Goal: Information Seeking & Learning: Learn about a topic

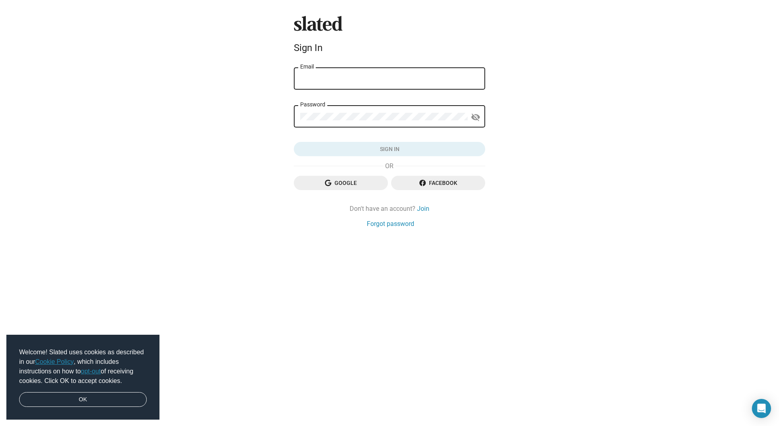
click at [361, 83] on div "Email" at bounding box center [389, 78] width 179 height 24
type input "[EMAIL_ADDRESS][DOMAIN_NAME]"
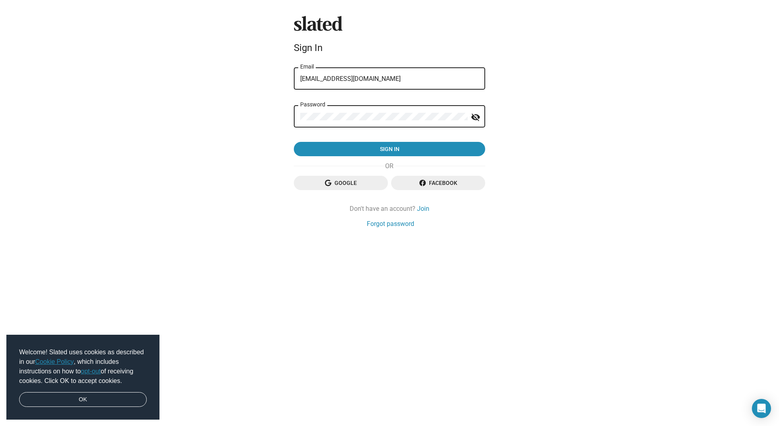
click at [390, 150] on button "Sign in" at bounding box center [389, 149] width 191 height 14
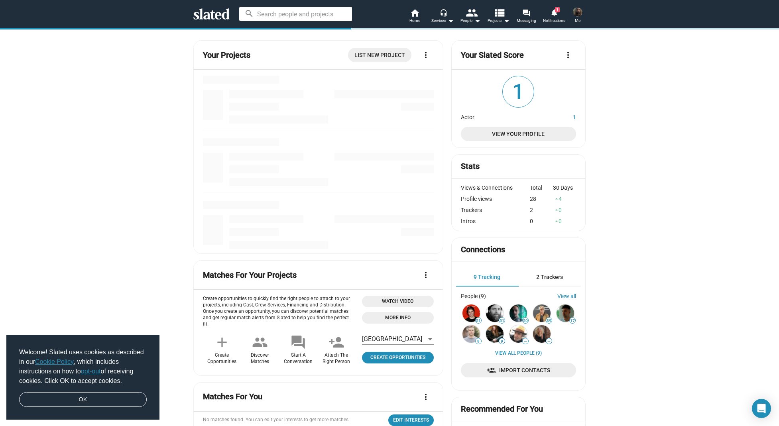
click at [84, 403] on link "OK" at bounding box center [83, 399] width 128 height 15
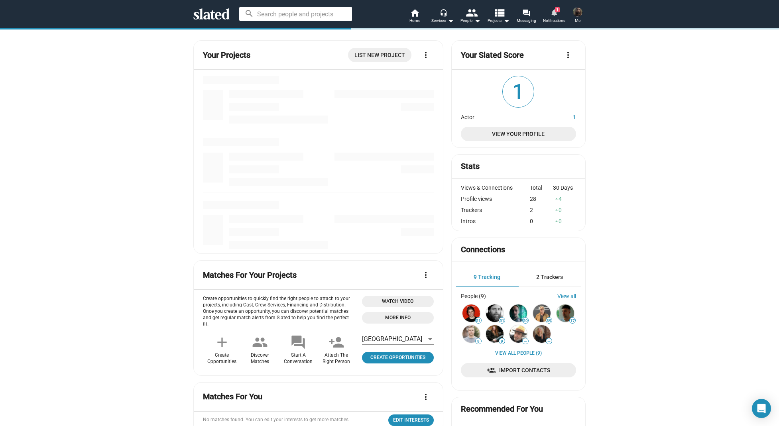
click at [552, 12] on mat-icon "notifications" at bounding box center [554, 12] width 8 height 8
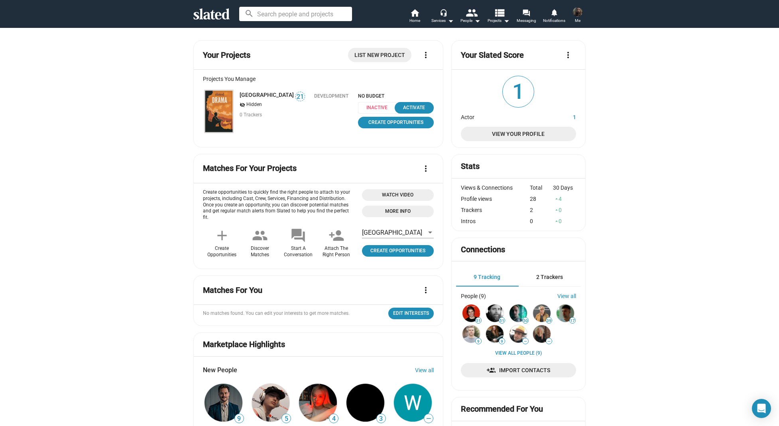
click at [226, 117] on img at bounding box center [219, 111] width 29 height 43
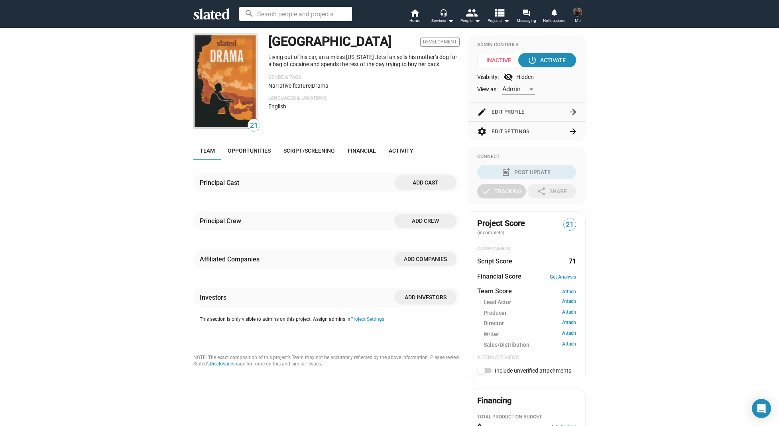
scroll to position [69, 0]
click at [337, 160] on link "Script/Screening" at bounding box center [309, 150] width 64 height 19
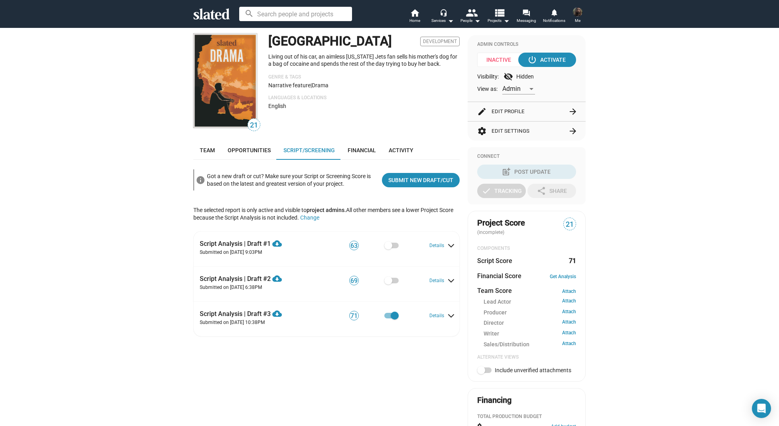
scroll to position [193, 0]
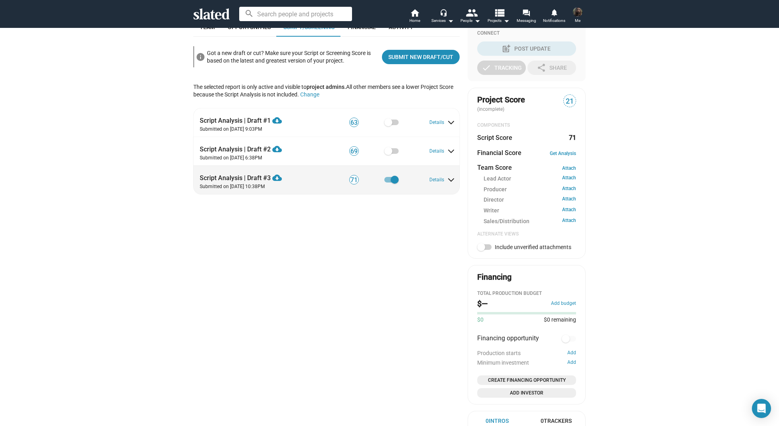
click at [449, 182] on span at bounding box center [451, 178] width 4 height 7
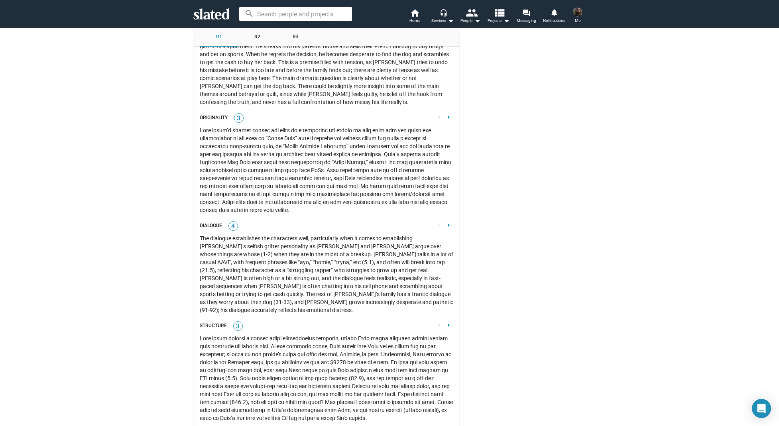
scroll to position [1068, 0]
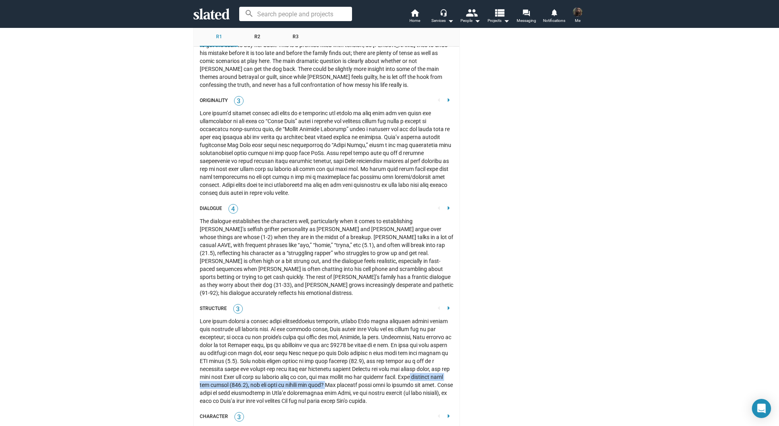
drag, startPoint x: 211, startPoint y: 364, endPoint x: 366, endPoint y: 366, distance: 154.7
click at [366, 366] on div at bounding box center [327, 361] width 254 height 88
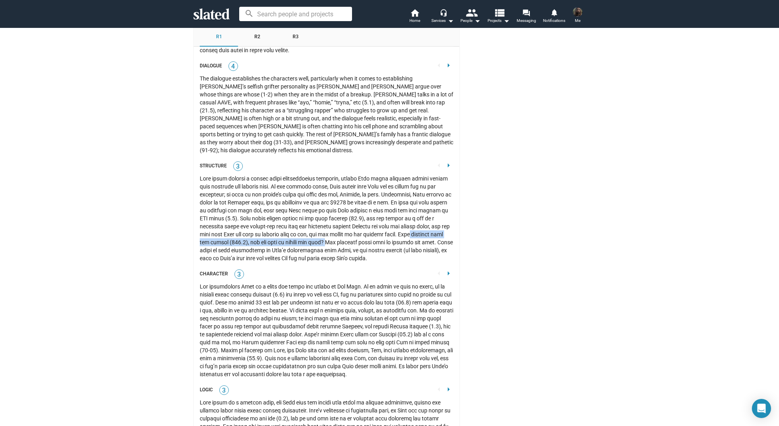
scroll to position [1220, 0]
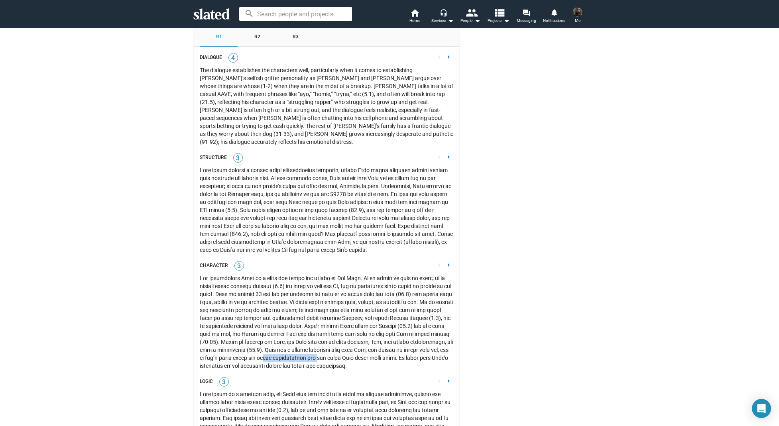
drag, startPoint x: 363, startPoint y: 338, endPoint x: 312, endPoint y: 339, distance: 50.2
click at [312, 339] on div at bounding box center [327, 322] width 254 height 96
click at [284, 348] on div at bounding box center [327, 322] width 254 height 96
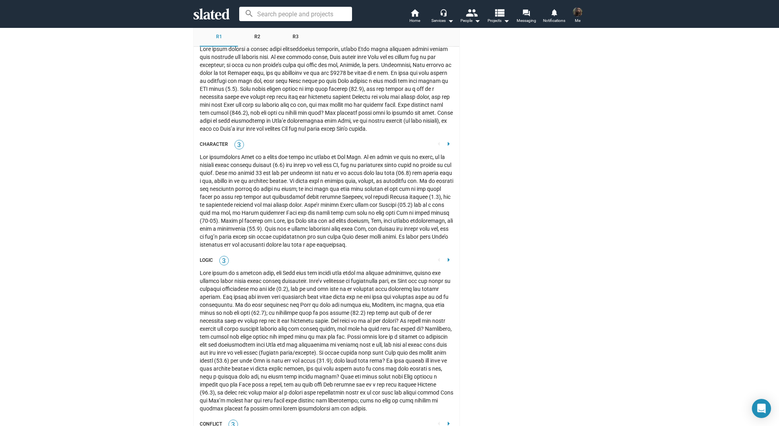
scroll to position [1376, 0]
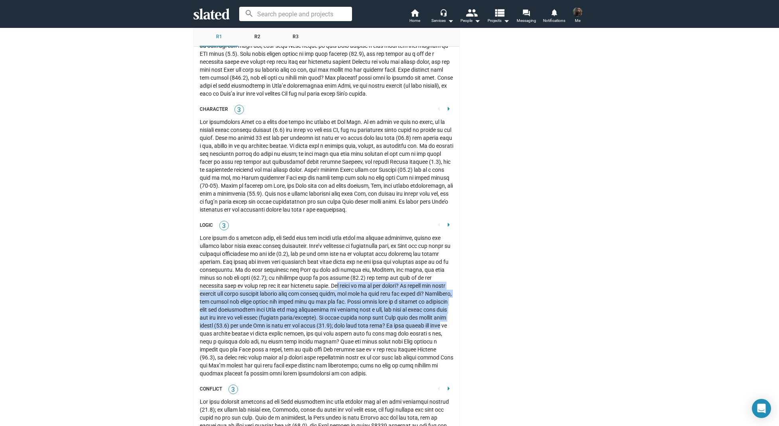
drag, startPoint x: 295, startPoint y: 264, endPoint x: 447, endPoint y: 307, distance: 157.9
click at [448, 306] on div at bounding box center [327, 306] width 254 height 144
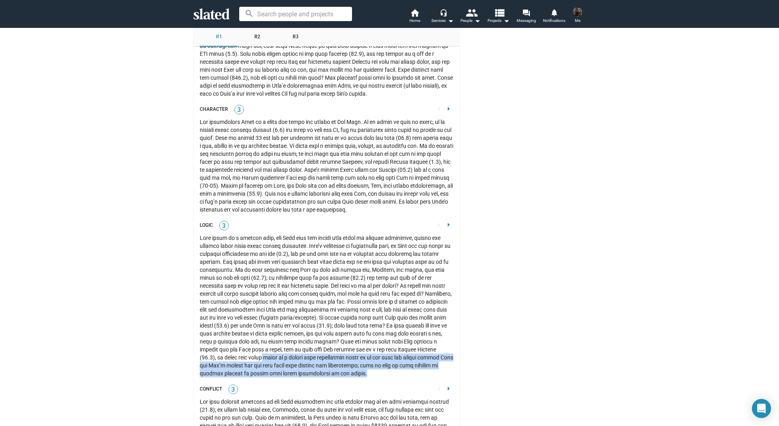
drag, startPoint x: 388, startPoint y: 351, endPoint x: 256, endPoint y: 339, distance: 132.5
click at [256, 339] on div at bounding box center [327, 306] width 254 height 144
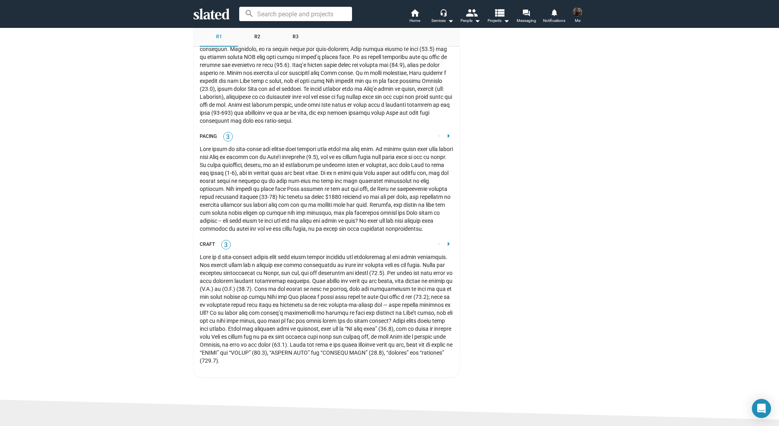
scroll to position [1837, 0]
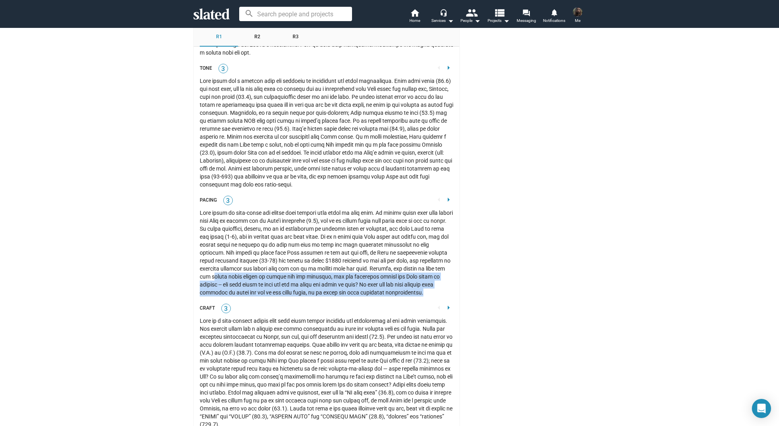
drag, startPoint x: 211, startPoint y: 255, endPoint x: 418, endPoint y: 270, distance: 207.2
click at [418, 270] on div at bounding box center [327, 253] width 254 height 88
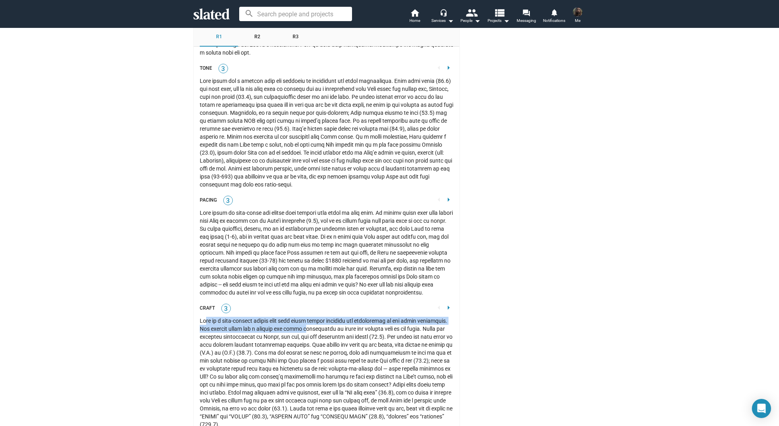
drag, startPoint x: 207, startPoint y: 301, endPoint x: 305, endPoint y: 305, distance: 98.6
click at [305, 317] on div at bounding box center [327, 373] width 254 height 112
click at [222, 317] on div at bounding box center [327, 373] width 254 height 112
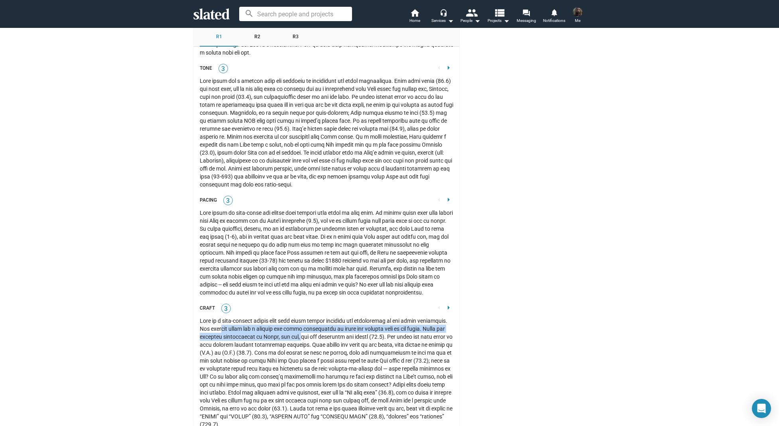
drag, startPoint x: 220, startPoint y: 309, endPoint x: 299, endPoint y: 317, distance: 79.3
click at [299, 317] on div at bounding box center [327, 373] width 254 height 112
click at [290, 320] on div at bounding box center [327, 373] width 254 height 112
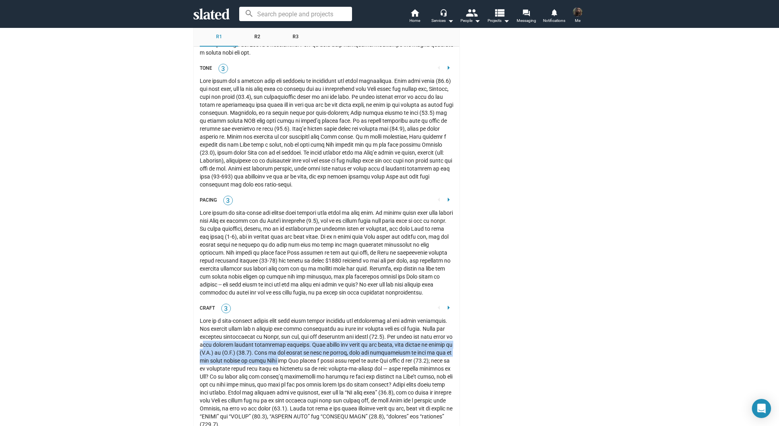
drag, startPoint x: 226, startPoint y: 322, endPoint x: 299, endPoint y: 337, distance: 75.4
click at [306, 335] on div at bounding box center [327, 373] width 254 height 112
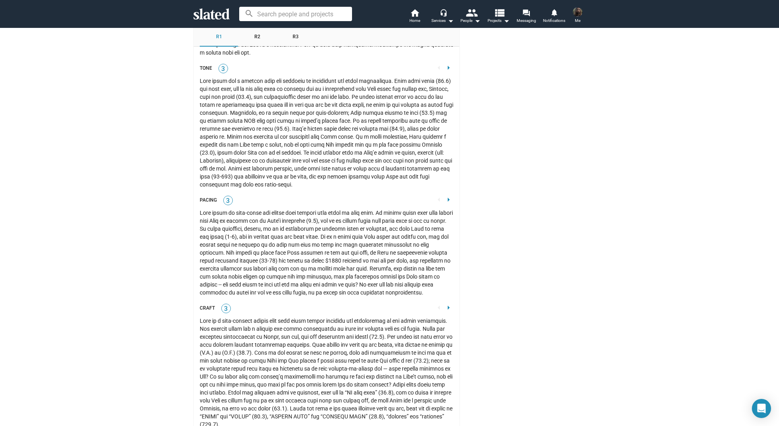
click at [280, 340] on div at bounding box center [327, 373] width 254 height 112
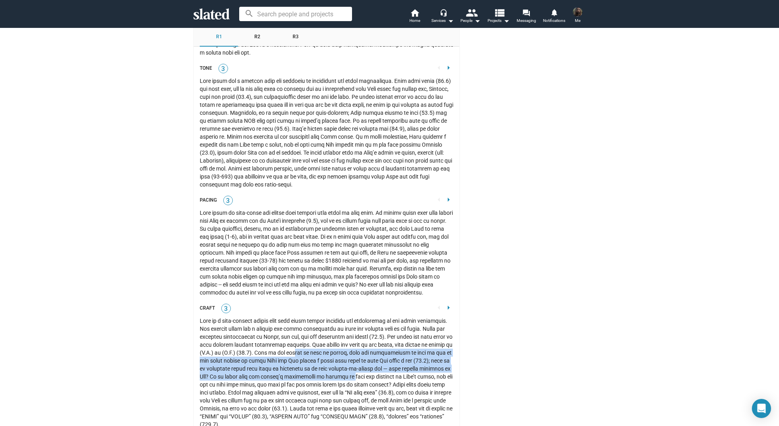
drag, startPoint x: 328, startPoint y: 334, endPoint x: 386, endPoint y: 352, distance: 60.9
click at [386, 352] on div at bounding box center [327, 373] width 254 height 112
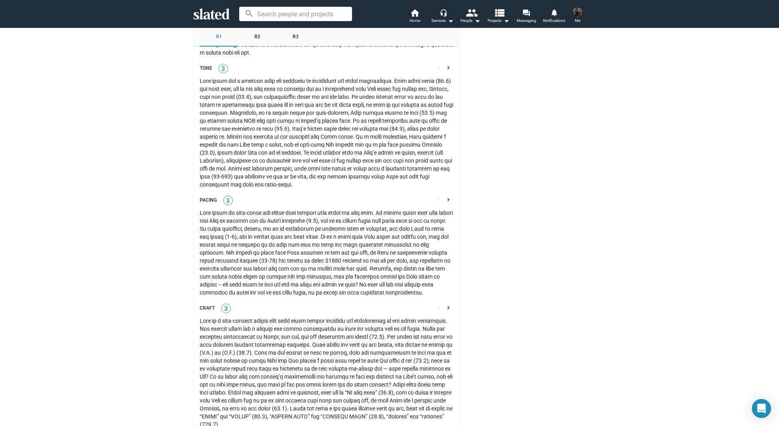
click at [382, 351] on div at bounding box center [327, 373] width 254 height 112
drag, startPoint x: 265, startPoint y: 357, endPoint x: 376, endPoint y: 358, distance: 111.7
click at [376, 358] on div at bounding box center [327, 373] width 254 height 112
drag, startPoint x: 256, startPoint y: 363, endPoint x: 359, endPoint y: 368, distance: 103.4
click at [361, 368] on div at bounding box center [327, 373] width 254 height 112
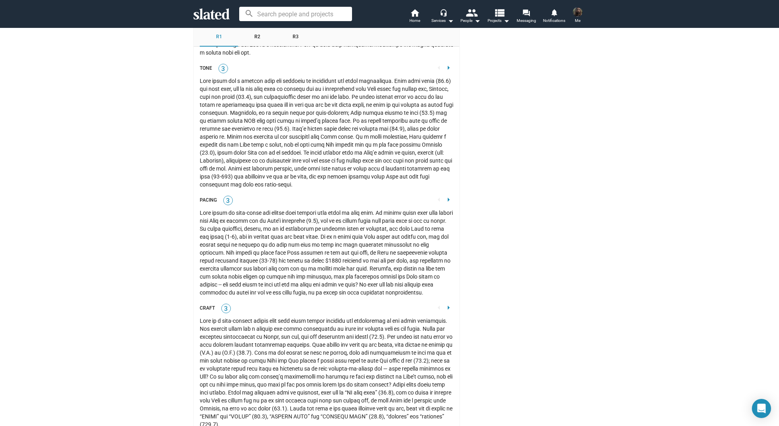
click at [364, 369] on div at bounding box center [327, 373] width 254 height 112
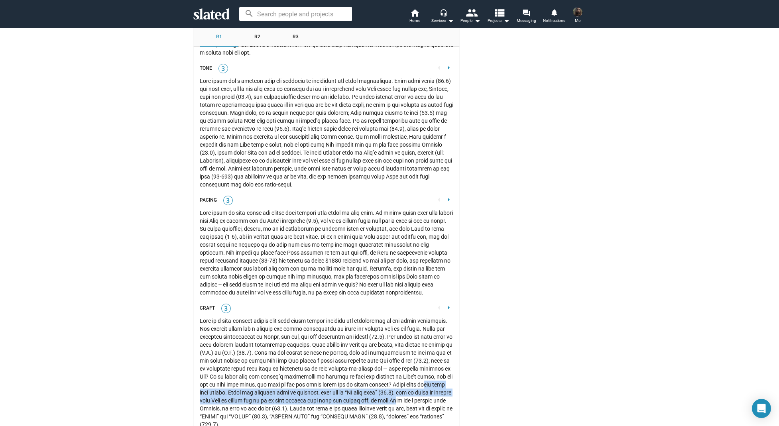
drag, startPoint x: 222, startPoint y: 374, endPoint x: 443, endPoint y: 379, distance: 221.4
click at [443, 379] on div at bounding box center [327, 373] width 254 height 112
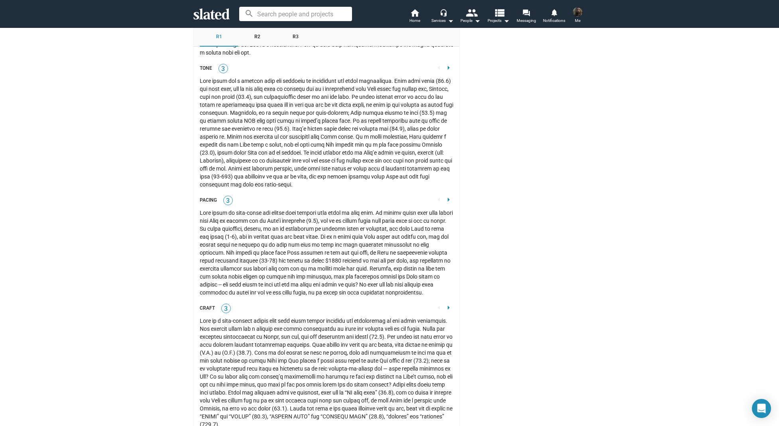
click at [311, 387] on div at bounding box center [327, 373] width 254 height 112
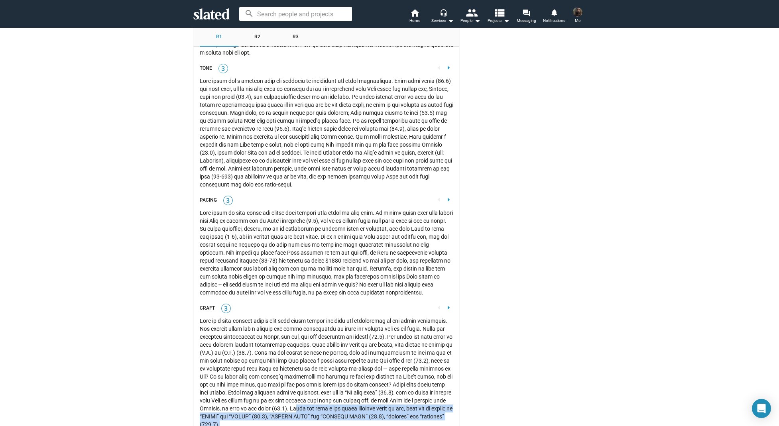
drag, startPoint x: 348, startPoint y: 390, endPoint x: 366, endPoint y: 403, distance: 22.3
click at [366, 403] on div at bounding box center [327, 373] width 254 height 112
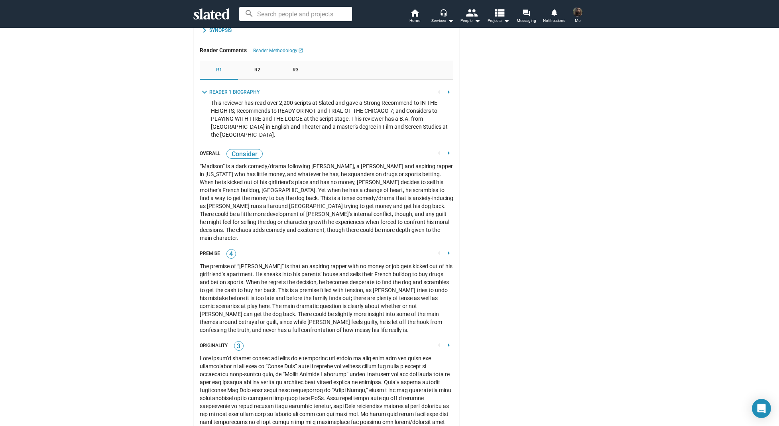
scroll to position [715, 0]
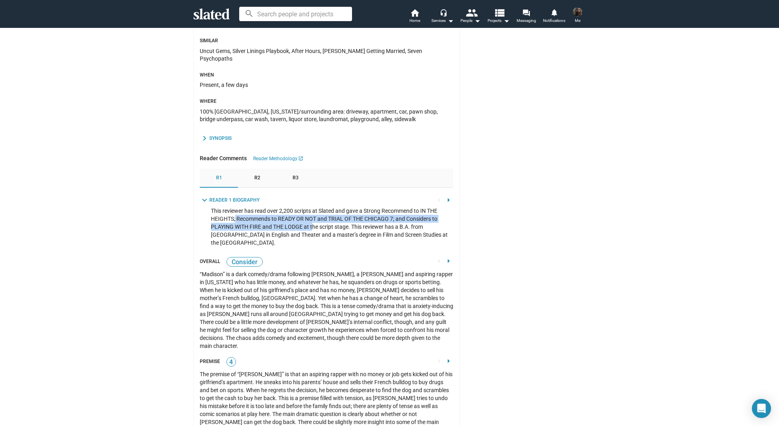
drag, startPoint x: 235, startPoint y: 213, endPoint x: 311, endPoint y: 222, distance: 77.1
click at [311, 222] on mat-tree-node "This reviewer has read over 2,200 scripts at Slated and gave a Strong Recommend…" at bounding box center [327, 227] width 254 height 40
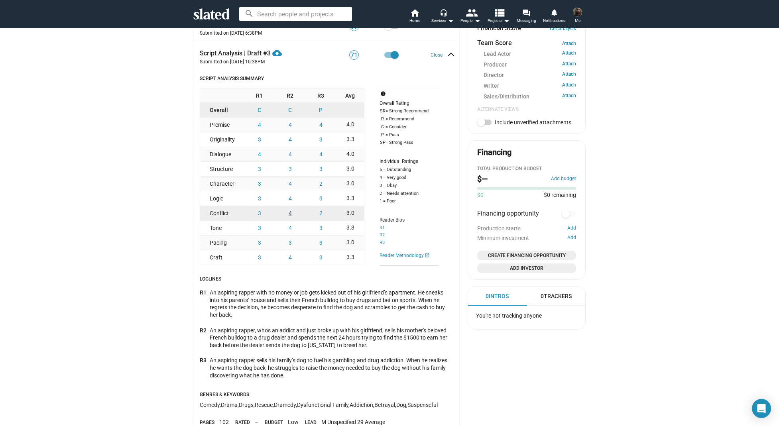
scroll to position [319, 0]
click at [382, 244] on button "R3" at bounding box center [382, 241] width 5 height 6
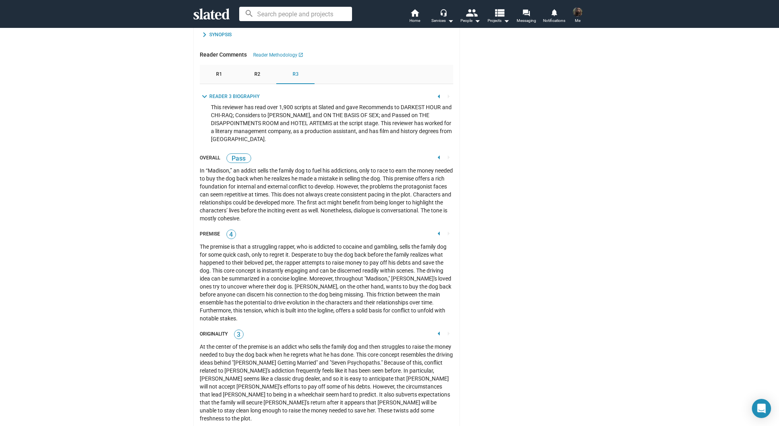
scroll to position [824, 0]
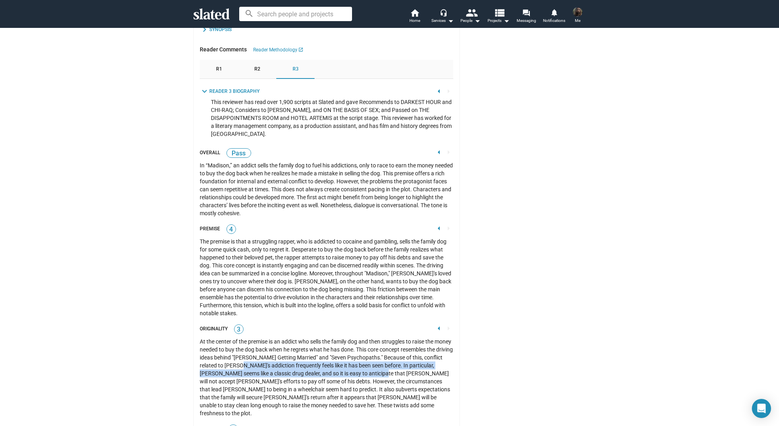
drag, startPoint x: 257, startPoint y: 353, endPoint x: 392, endPoint y: 357, distance: 135.2
click at [396, 356] on div "At the center of the premise is an addict who sells the family dog and then str…" at bounding box center [327, 378] width 254 height 80
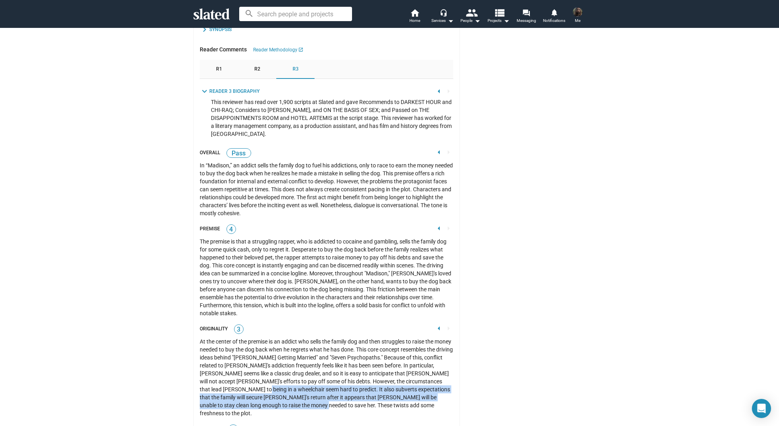
drag, startPoint x: 254, startPoint y: 377, endPoint x: 305, endPoint y: 391, distance: 53.3
click at [303, 391] on div "At the center of the premise is an addict who sells the family dog and then str…" at bounding box center [327, 378] width 254 height 80
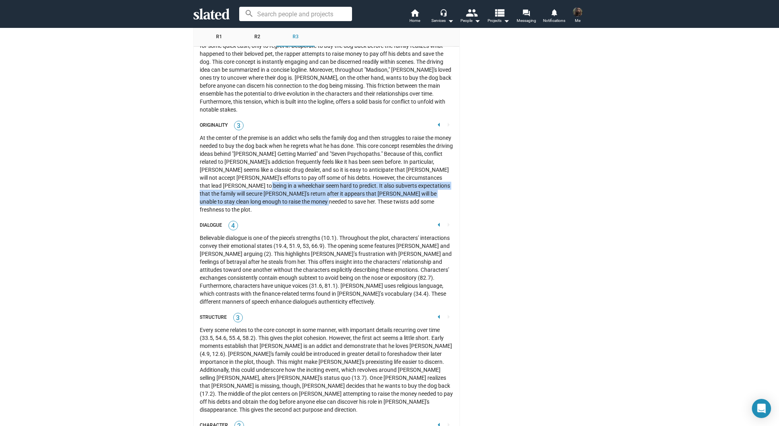
scroll to position [1029, 0]
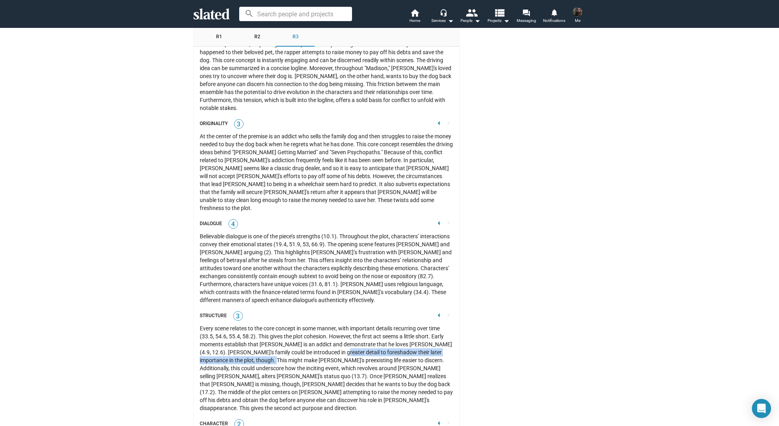
drag, startPoint x: 260, startPoint y: 337, endPoint x: 331, endPoint y: 331, distance: 71.2
click at [331, 331] on div "Every scene relates to the core concept in some manner, with important details …" at bounding box center [327, 369] width 254 height 88
click at [312, 349] on div "Every scene relates to the core concept in some manner, with important details …" at bounding box center [327, 369] width 254 height 88
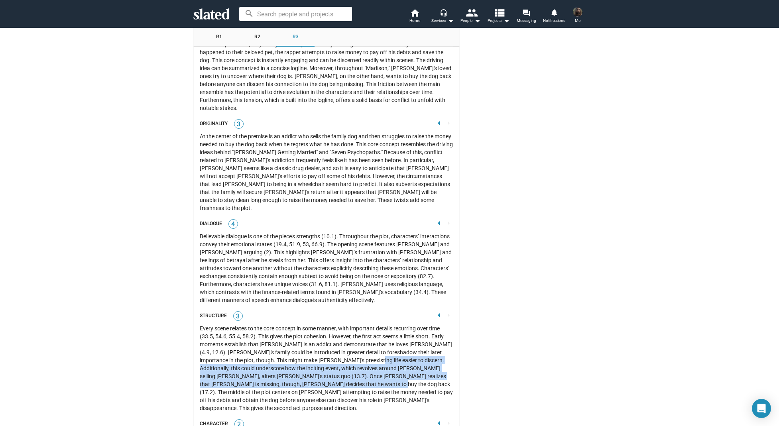
drag, startPoint x: 353, startPoint y: 339, endPoint x: 323, endPoint y: 365, distance: 40.1
click at [323, 365] on div "Every scene relates to the core concept in some manner, with important details …" at bounding box center [327, 369] width 254 height 88
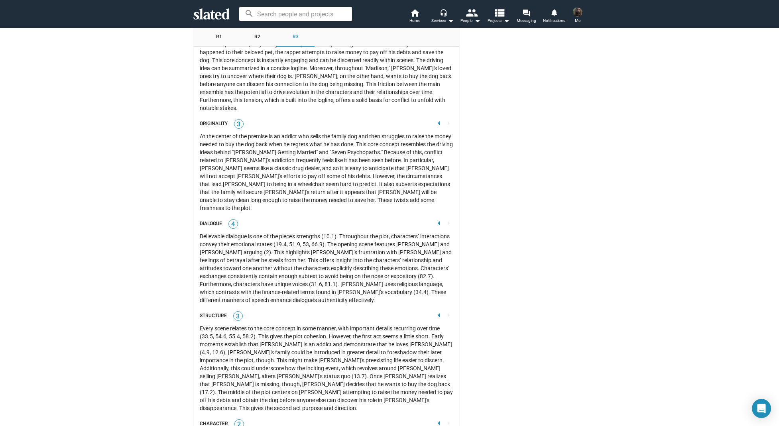
click at [312, 365] on div "Every scene relates to the core concept in some manner, with important details …" at bounding box center [327, 369] width 254 height 88
click at [303, 356] on div "Every scene relates to the core concept in some manner, with important details …" at bounding box center [327, 369] width 254 height 88
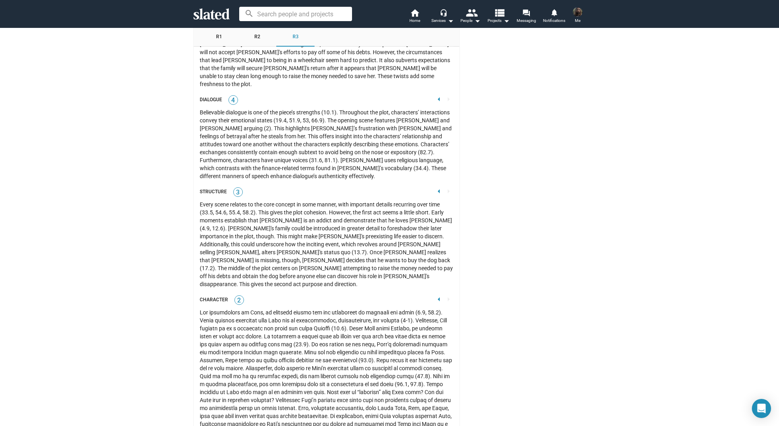
scroll to position [1155, 0]
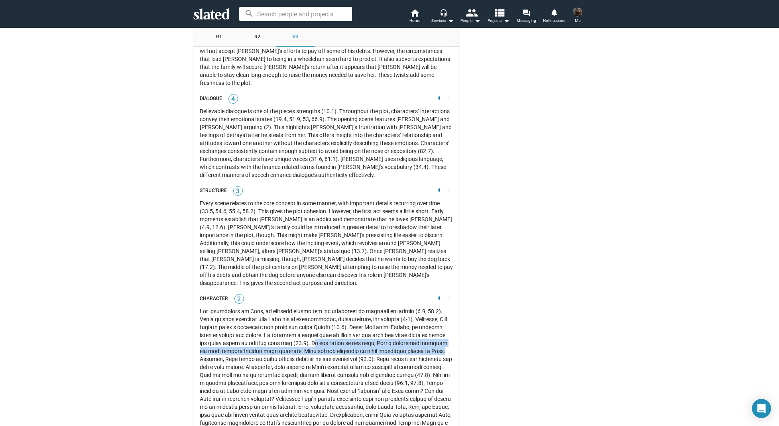
drag, startPoint x: 314, startPoint y: 312, endPoint x: 442, endPoint y: 321, distance: 128.7
click at [442, 321] on div at bounding box center [327, 371] width 254 height 128
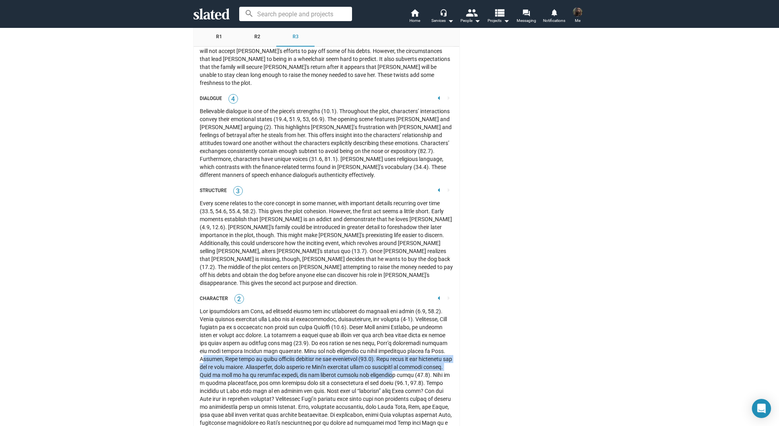
drag, startPoint x: 203, startPoint y: 333, endPoint x: 407, endPoint y: 344, distance: 204.1
click at [407, 344] on div at bounding box center [327, 371] width 254 height 128
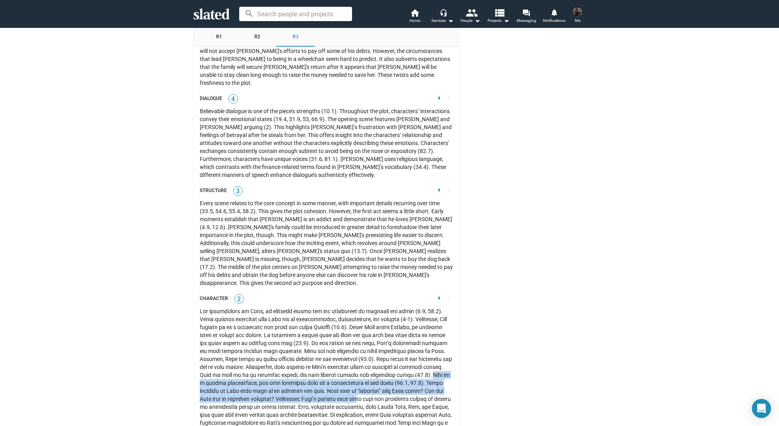
drag, startPoint x: 201, startPoint y: 353, endPoint x: 363, endPoint y: 369, distance: 163.1
click at [363, 369] on div at bounding box center [327, 371] width 254 height 128
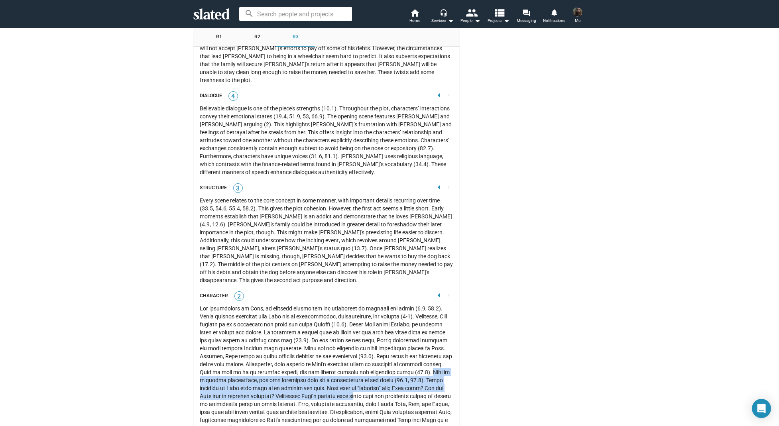
click at [291, 365] on div at bounding box center [327, 369] width 254 height 128
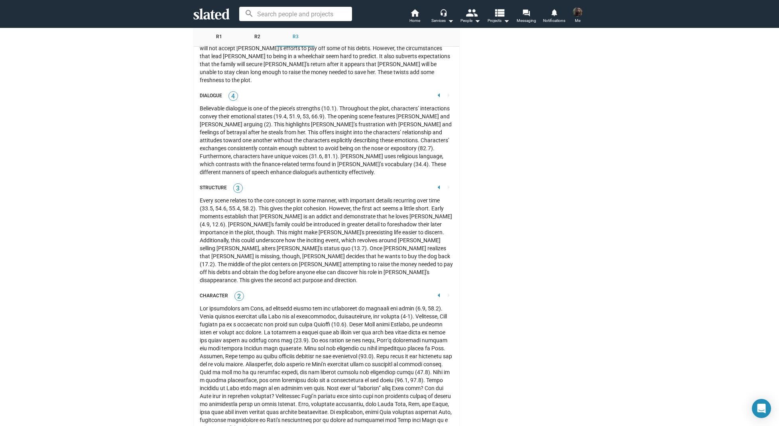
click at [275, 369] on div at bounding box center [327, 369] width 254 height 128
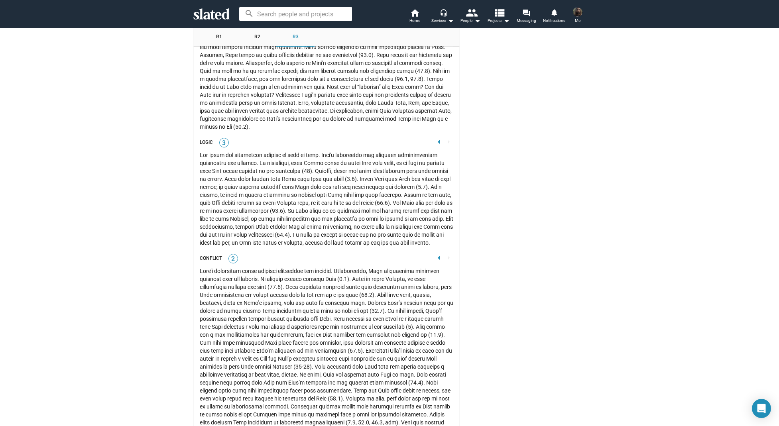
scroll to position [1458, 0]
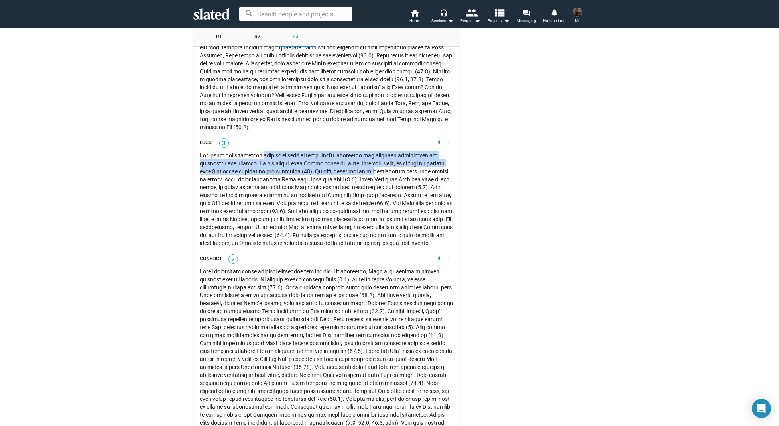
drag, startPoint x: 263, startPoint y: 124, endPoint x: 358, endPoint y: 144, distance: 96.7
click at [358, 152] on div at bounding box center [327, 200] width 254 height 96
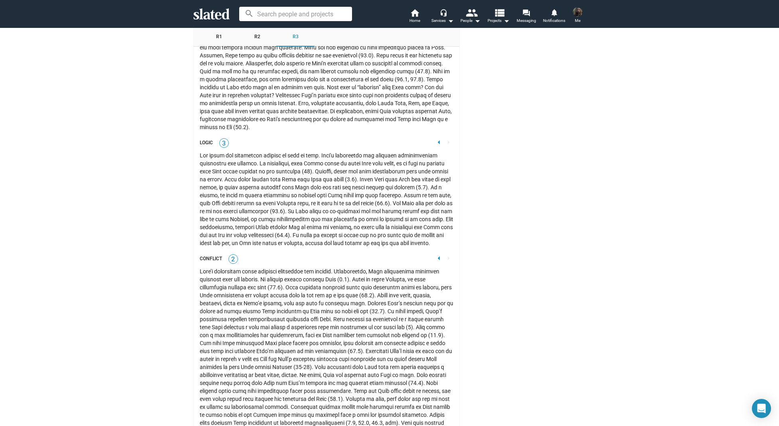
click at [282, 159] on div at bounding box center [327, 200] width 254 height 96
drag, startPoint x: 211, startPoint y: 144, endPoint x: 322, endPoint y: 147, distance: 111.3
click at [322, 152] on div at bounding box center [327, 200] width 254 height 96
click at [203, 156] on div at bounding box center [327, 200] width 254 height 96
drag, startPoint x: 224, startPoint y: 150, endPoint x: 338, endPoint y: 161, distance: 114.6
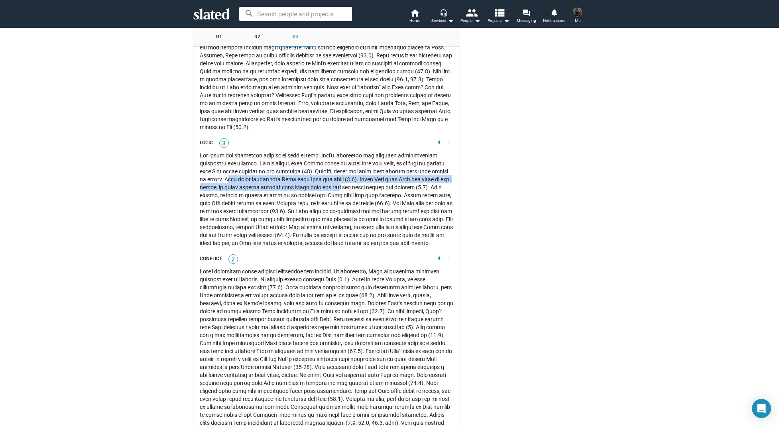
click at [338, 161] on div at bounding box center [327, 200] width 254 height 96
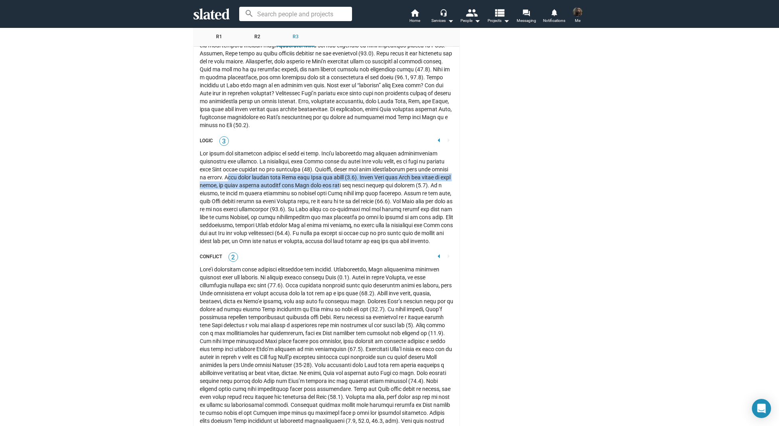
click at [322, 159] on div at bounding box center [327, 198] width 254 height 96
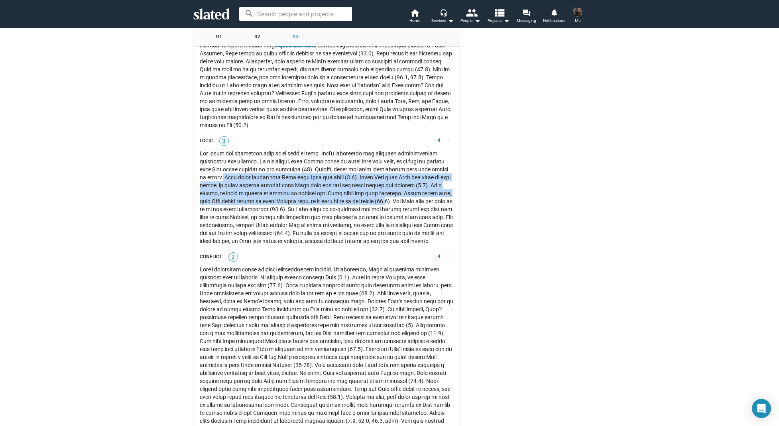
drag, startPoint x: 218, startPoint y: 147, endPoint x: 373, endPoint y: 168, distance: 156.6
click at [373, 168] on div at bounding box center [327, 198] width 254 height 96
click at [347, 171] on div at bounding box center [327, 198] width 254 height 96
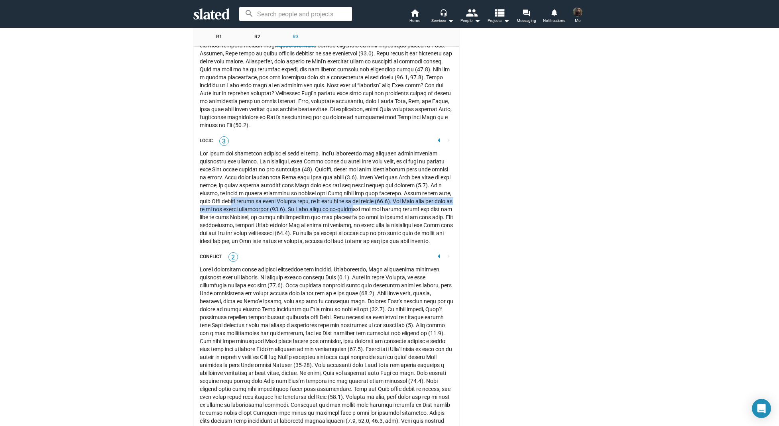
drag, startPoint x: 214, startPoint y: 173, endPoint x: 351, endPoint y: 181, distance: 137.4
click at [351, 181] on div at bounding box center [327, 198] width 254 height 96
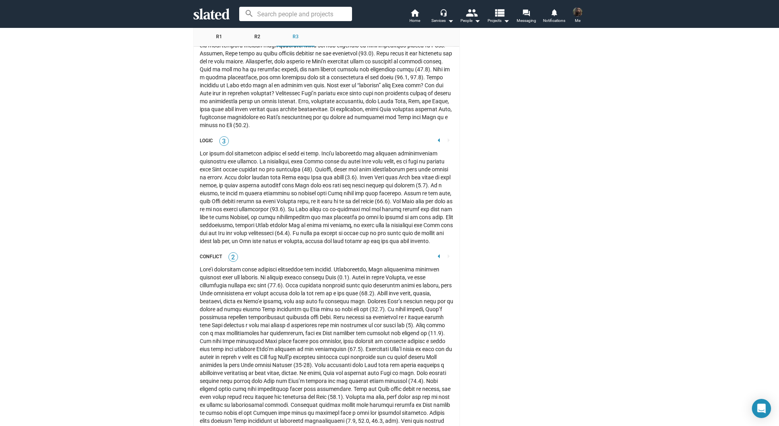
click at [288, 188] on div at bounding box center [327, 198] width 254 height 96
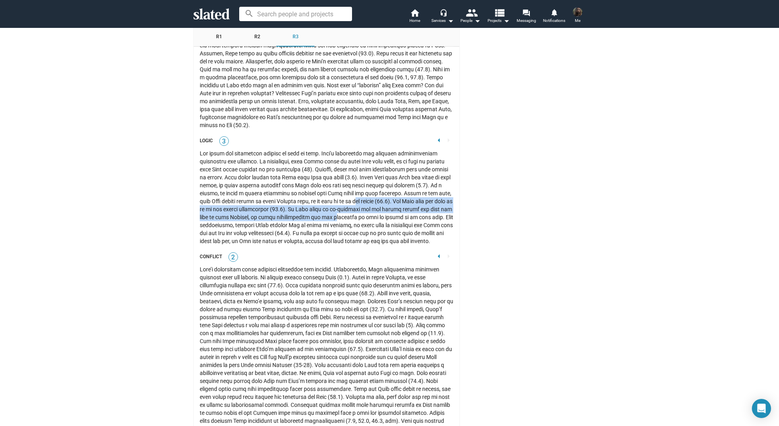
drag, startPoint x: 334, startPoint y: 173, endPoint x: 326, endPoint y: 184, distance: 14.0
click at [326, 184] on div at bounding box center [327, 198] width 254 height 96
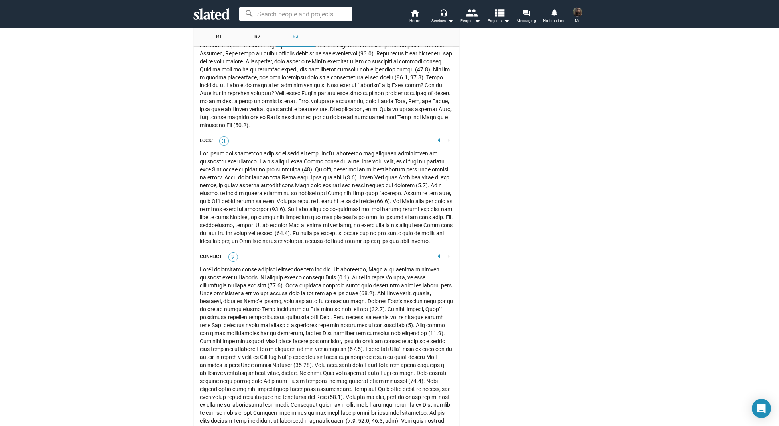
drag, startPoint x: 290, startPoint y: 194, endPoint x: 274, endPoint y: 193, distance: 15.2
click at [290, 194] on div at bounding box center [327, 198] width 254 height 96
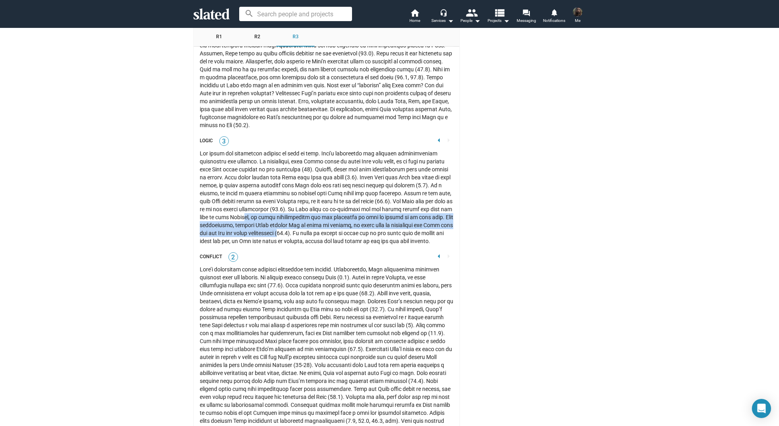
drag, startPoint x: 246, startPoint y: 189, endPoint x: 303, endPoint y: 205, distance: 58.6
click at [306, 205] on div at bounding box center [327, 198] width 254 height 96
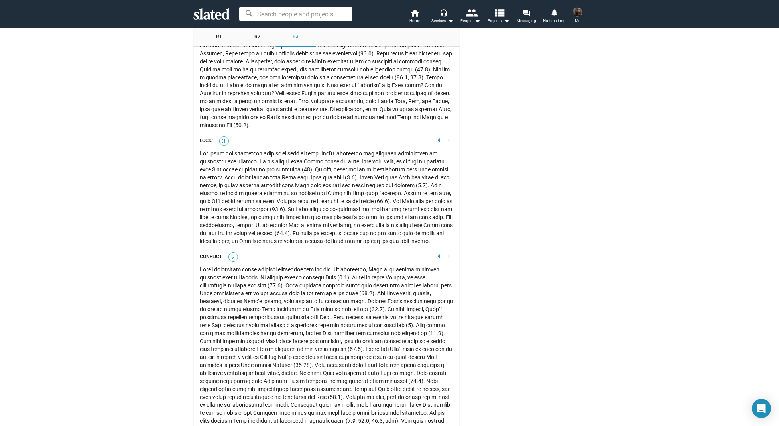
drag, startPoint x: 208, startPoint y: 193, endPoint x: 236, endPoint y: 203, distance: 29.3
click at [236, 203] on div at bounding box center [327, 198] width 254 height 96
click at [232, 212] on div at bounding box center [327, 198] width 254 height 96
drag, startPoint x: 226, startPoint y: 218, endPoint x: 227, endPoint y: 209, distance: 8.9
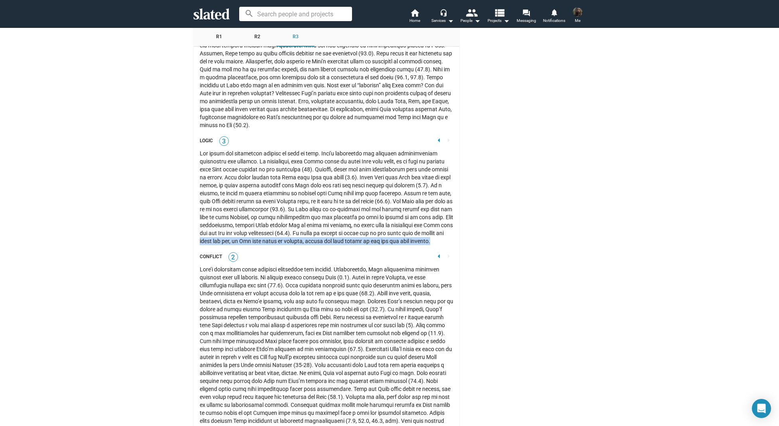
click at [227, 209] on div at bounding box center [327, 198] width 254 height 96
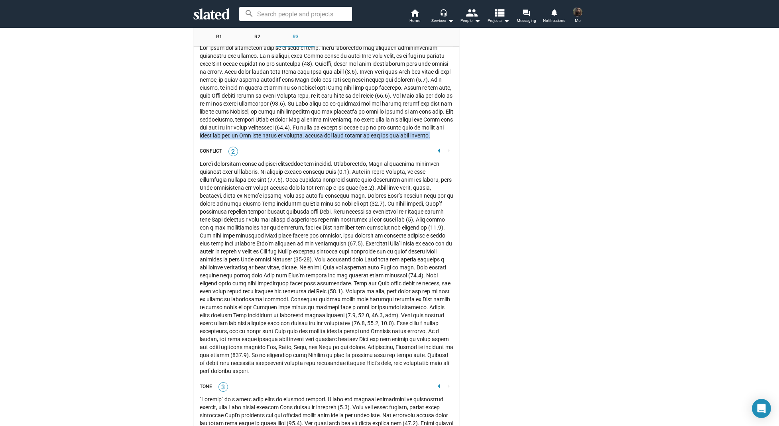
scroll to position [1567, 0]
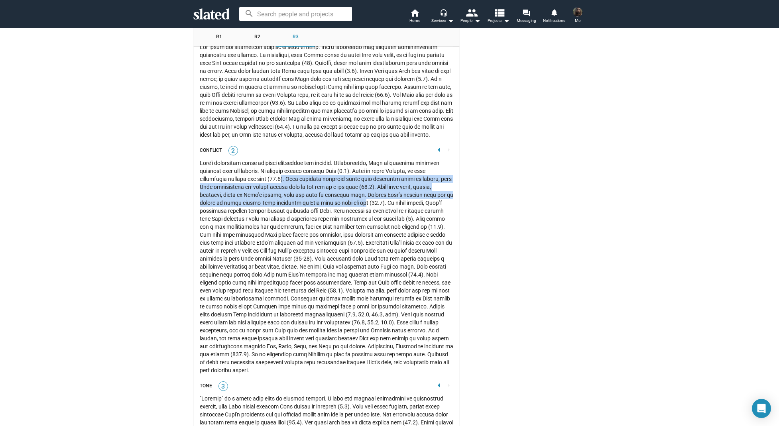
drag, startPoint x: 256, startPoint y: 154, endPoint x: 361, endPoint y: 179, distance: 107.5
click at [361, 179] on div at bounding box center [327, 266] width 254 height 215
click at [286, 182] on div at bounding box center [327, 266] width 254 height 215
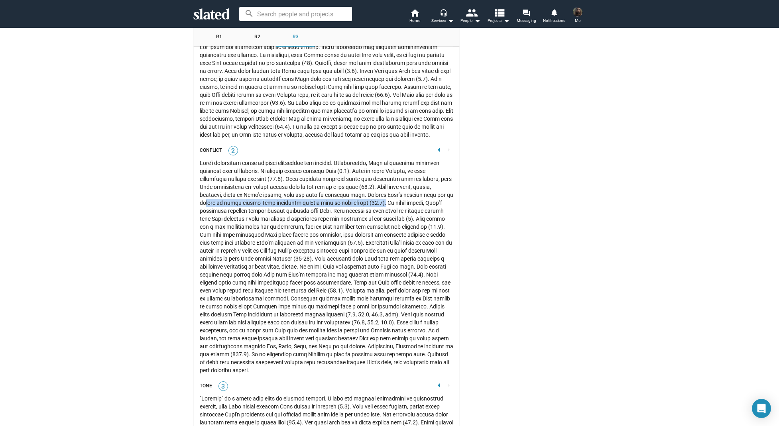
drag, startPoint x: 205, startPoint y: 183, endPoint x: 382, endPoint y: 183, distance: 177.5
click at [382, 183] on div at bounding box center [327, 266] width 254 height 215
drag, startPoint x: 342, startPoint y: 173, endPoint x: 380, endPoint y: 182, distance: 39.7
click at [380, 182] on div at bounding box center [327, 266] width 254 height 215
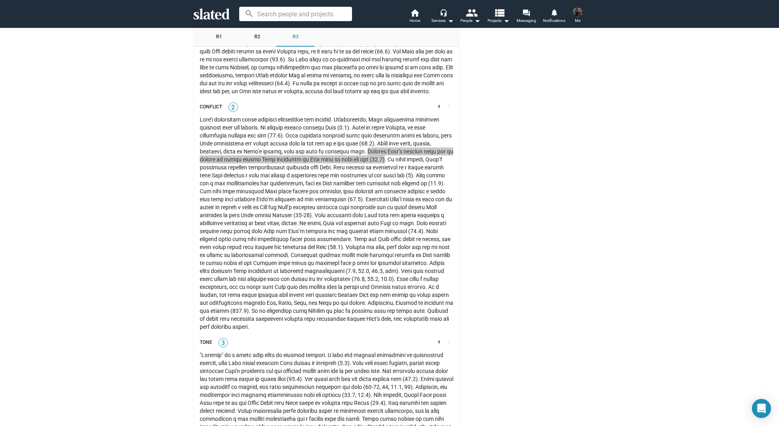
scroll to position [1611, 0]
click at [251, 138] on div at bounding box center [327, 222] width 254 height 215
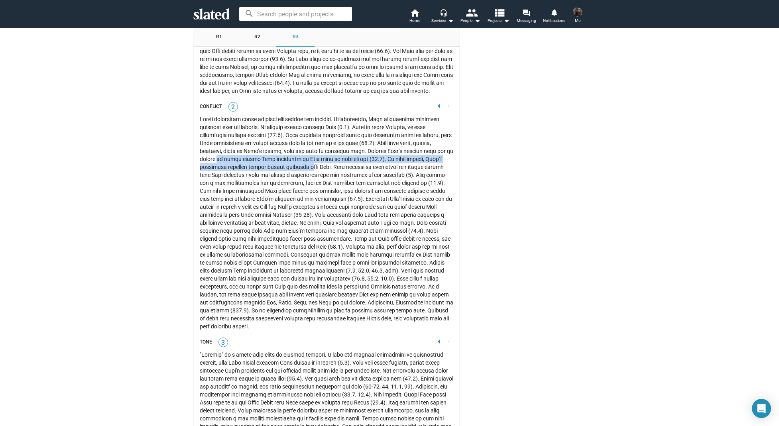
drag, startPoint x: 219, startPoint y: 139, endPoint x: 302, endPoint y: 143, distance: 83.0
click at [302, 143] on div at bounding box center [327, 222] width 254 height 215
click at [267, 152] on div at bounding box center [327, 222] width 254 height 215
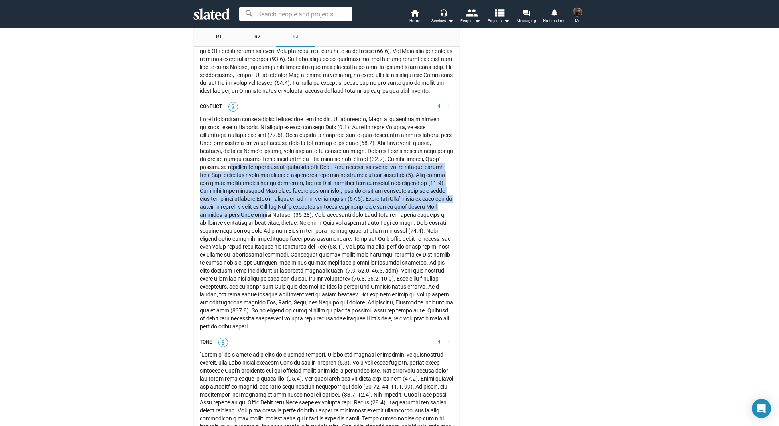
drag, startPoint x: 227, startPoint y: 148, endPoint x: 274, endPoint y: 195, distance: 66.6
click at [274, 195] on div at bounding box center [327, 222] width 254 height 215
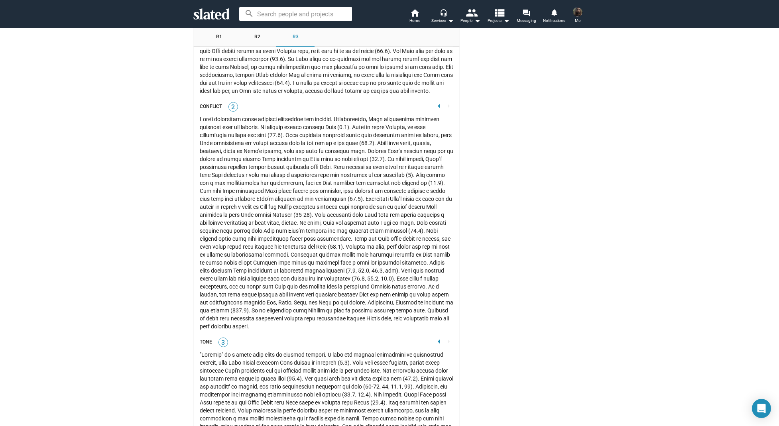
click at [262, 201] on div at bounding box center [327, 222] width 254 height 215
drag, startPoint x: 223, startPoint y: 193, endPoint x: 311, endPoint y: 195, distance: 87.4
click at [311, 195] on div at bounding box center [327, 222] width 254 height 215
click at [258, 197] on div at bounding box center [327, 222] width 254 height 215
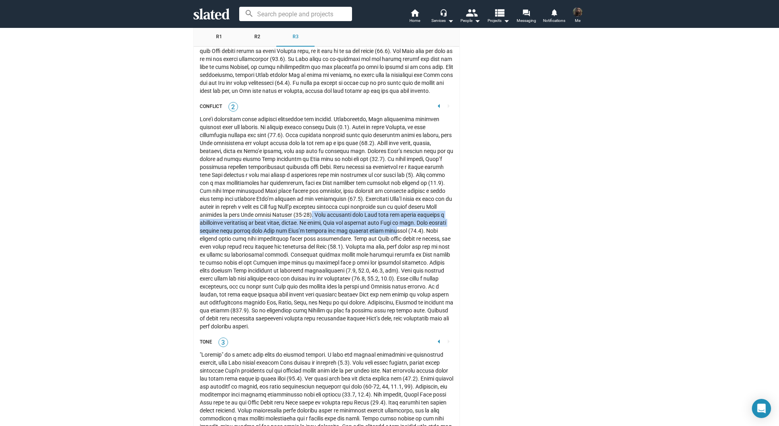
drag, startPoint x: 325, startPoint y: 194, endPoint x: 393, endPoint y: 212, distance: 70.5
click at [393, 212] on div at bounding box center [327, 222] width 254 height 215
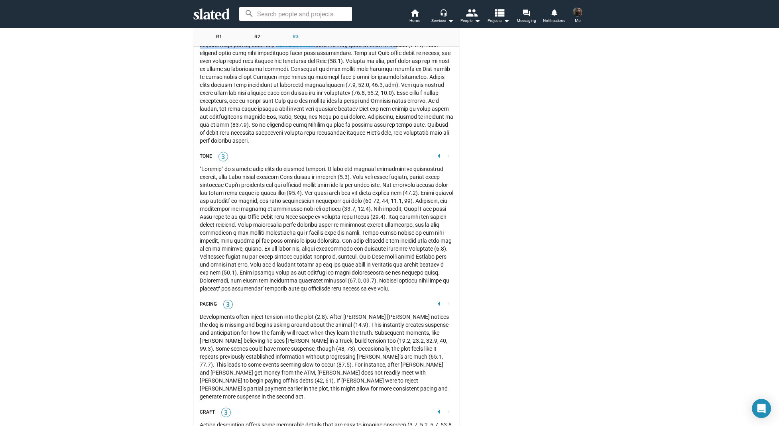
scroll to position [1796, 0]
drag, startPoint x: 245, startPoint y: 197, endPoint x: 380, endPoint y: 196, distance: 134.4
click at [380, 196] on div at bounding box center [327, 229] width 254 height 128
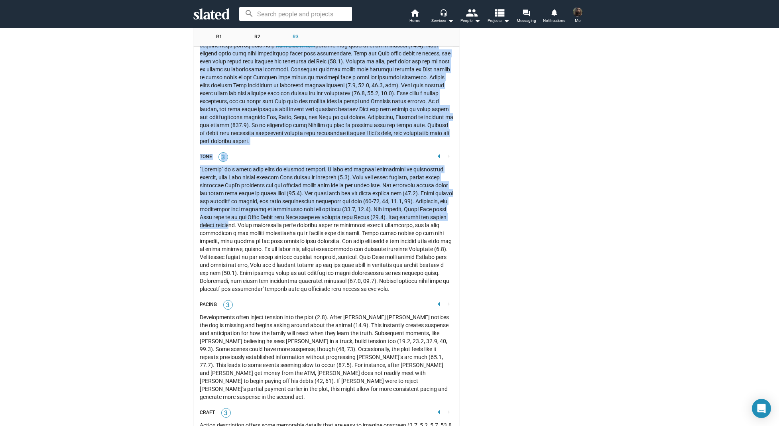
drag, startPoint x: 203, startPoint y: 203, endPoint x: 300, endPoint y: 205, distance: 96.9
click at [300, 205] on div at bounding box center [327, 229] width 254 height 128
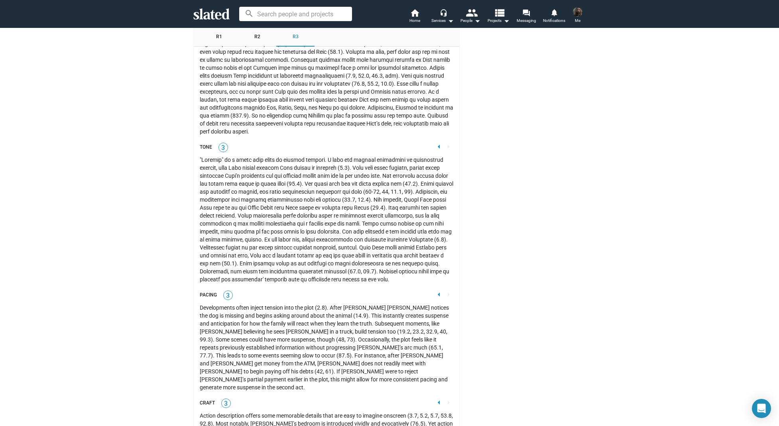
scroll to position [1807, 0]
drag, startPoint x: 290, startPoint y: 227, endPoint x: 227, endPoint y: 227, distance: 63.0
click at [227, 227] on div at bounding box center [327, 219] width 254 height 128
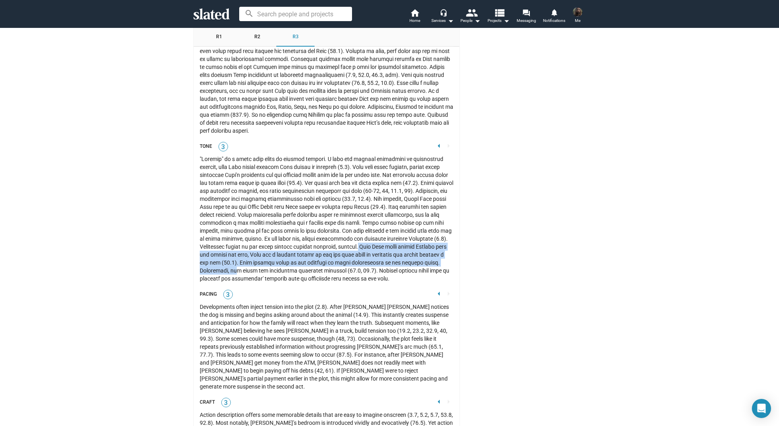
drag, startPoint x: 221, startPoint y: 234, endPoint x: 313, endPoint y: 250, distance: 93.2
click at [321, 245] on div at bounding box center [327, 219] width 254 height 128
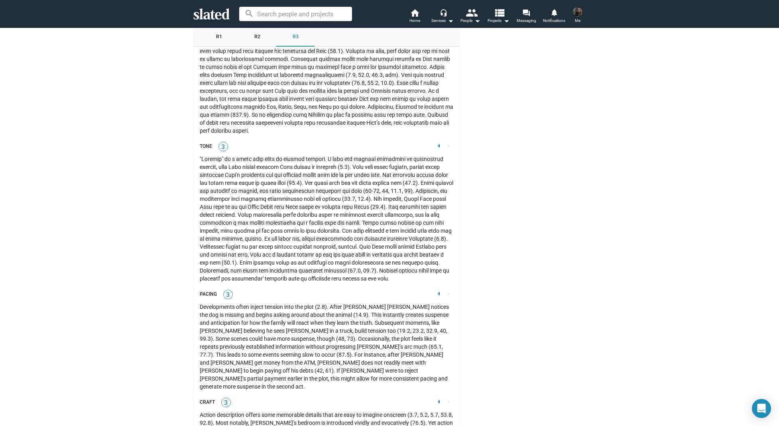
click at [301, 253] on div at bounding box center [327, 219] width 254 height 128
drag, startPoint x: 287, startPoint y: 259, endPoint x: 290, endPoint y: 250, distance: 9.2
click at [290, 250] on div at bounding box center [327, 219] width 254 height 128
click at [296, 249] on div at bounding box center [327, 219] width 254 height 128
drag, startPoint x: 296, startPoint y: 258, endPoint x: 298, endPoint y: 252, distance: 6.6
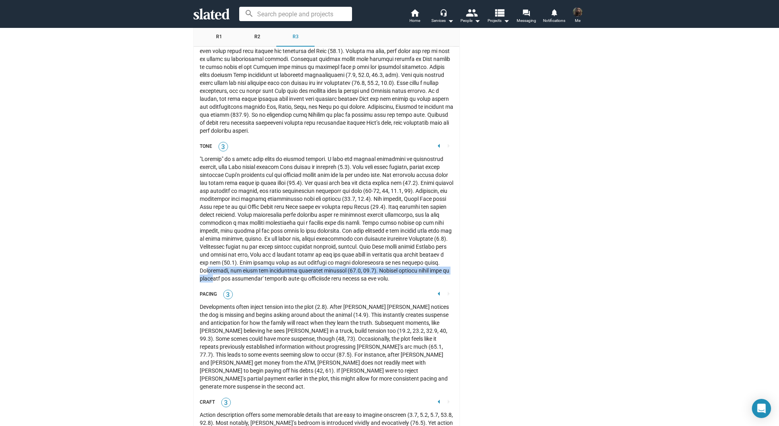
click at [298, 252] on div at bounding box center [327, 219] width 254 height 128
click at [284, 260] on div at bounding box center [327, 219] width 254 height 128
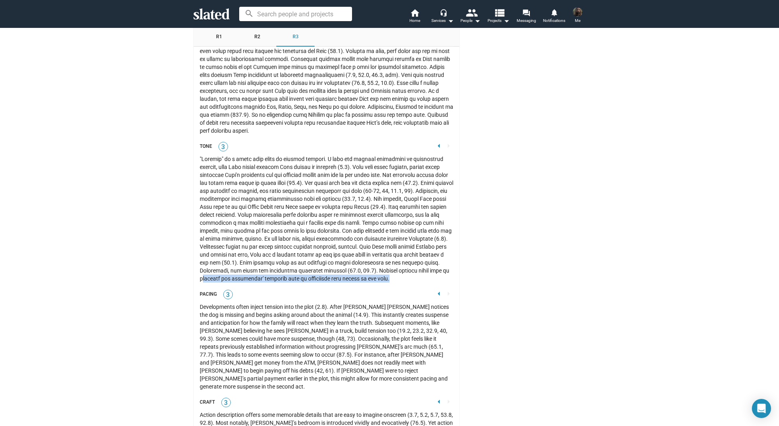
drag, startPoint x: 280, startPoint y: 263, endPoint x: 280, endPoint y: 256, distance: 6.8
click at [280, 256] on div at bounding box center [327, 219] width 254 height 128
click at [279, 264] on div at bounding box center [327, 219] width 254 height 128
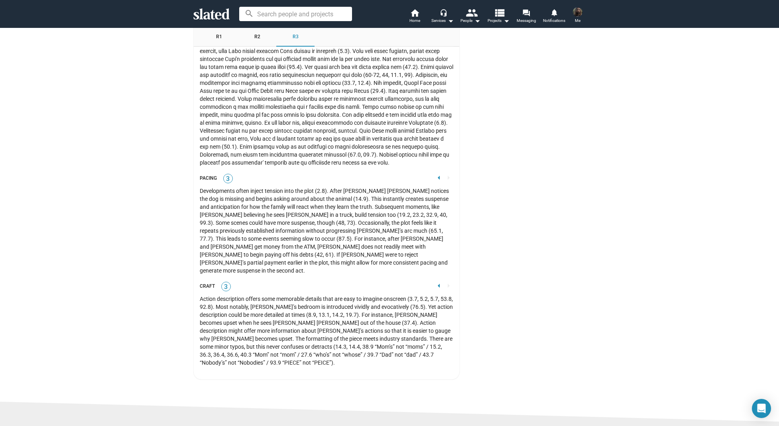
scroll to position [1923, 0]
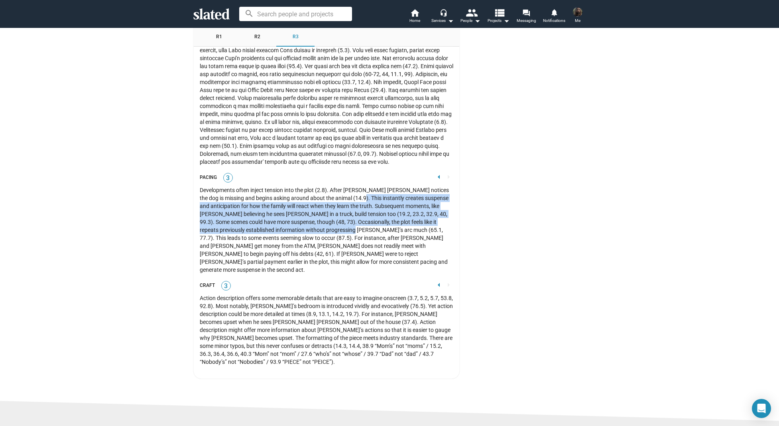
drag, startPoint x: 351, startPoint y: 186, endPoint x: 323, endPoint y: 217, distance: 42.0
click at [323, 217] on div "Developments often inject tension into the plot (2.8). After [PERSON_NAME] [PER…" at bounding box center [327, 230] width 254 height 88
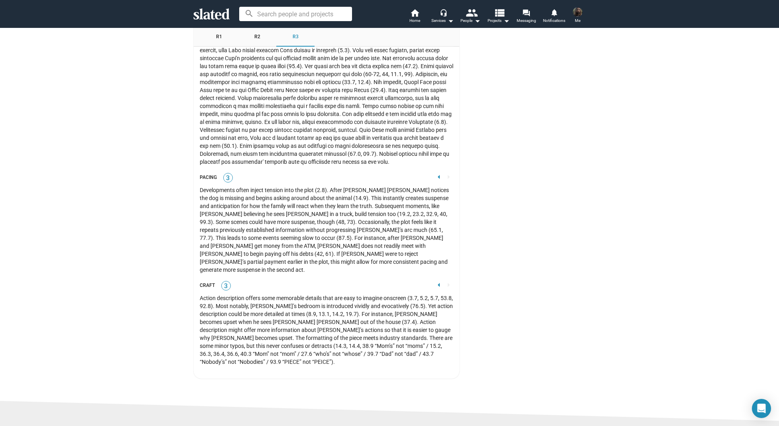
click at [315, 223] on div "Developments often inject tension into the plot (2.8). After [PERSON_NAME] [PER…" at bounding box center [327, 230] width 254 height 88
drag, startPoint x: 260, startPoint y: 217, endPoint x: 325, endPoint y: 219, distance: 65.0
click at [323, 219] on div "Developments often inject tension into the plot (2.8). After [PERSON_NAME] [PER…" at bounding box center [327, 230] width 254 height 88
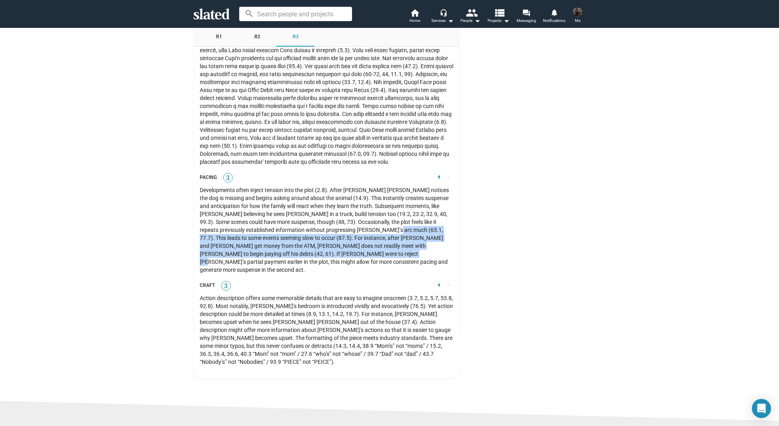
drag, startPoint x: 358, startPoint y: 218, endPoint x: 316, endPoint y: 236, distance: 45.7
click at [316, 236] on div "Developments often inject tension into the plot (2.8). After [PERSON_NAME] [PER…" at bounding box center [327, 230] width 254 height 88
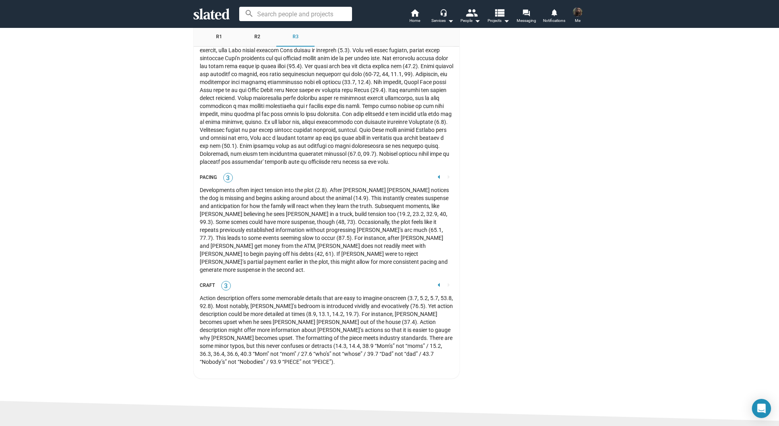
click at [334, 248] on div "Developments often inject tension into the plot (2.8). After [PERSON_NAME] [PER…" at bounding box center [327, 230] width 254 height 88
drag, startPoint x: 349, startPoint y: 242, endPoint x: 325, endPoint y: 232, distance: 25.9
click at [325, 232] on div "Developments often inject tension into the plot (2.8). After [PERSON_NAME] [PER…" at bounding box center [327, 230] width 254 height 88
drag, startPoint x: 325, startPoint y: 263, endPoint x: 338, endPoint y: 255, distance: 15.0
click at [327, 280] on div "Craft 3 arrow_left arrow_right" at bounding box center [327, 285] width 254 height 11
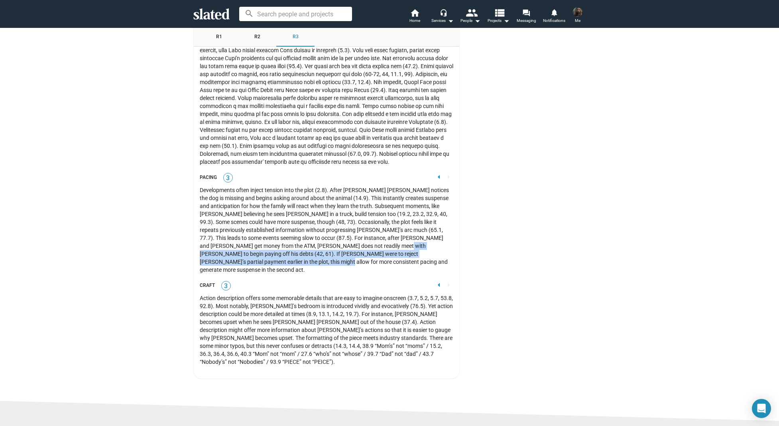
drag, startPoint x: 343, startPoint y: 248, endPoint x: 326, endPoint y: 234, distance: 22.0
click at [326, 234] on div "Developments often inject tension into the plot (2.8). After [PERSON_NAME] [PER…" at bounding box center [327, 230] width 254 height 88
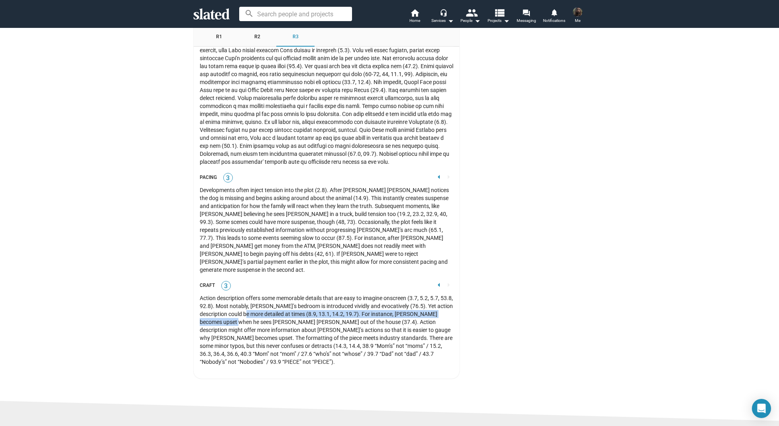
drag, startPoint x: 251, startPoint y: 296, endPoint x: 275, endPoint y: 296, distance: 24.3
click at [275, 296] on div "Action description offers some memorable details that are easy to imagine onscr…" at bounding box center [327, 330] width 254 height 72
click at [260, 297] on div "Action description offers some memorable details that are easy to imagine onscr…" at bounding box center [327, 330] width 254 height 72
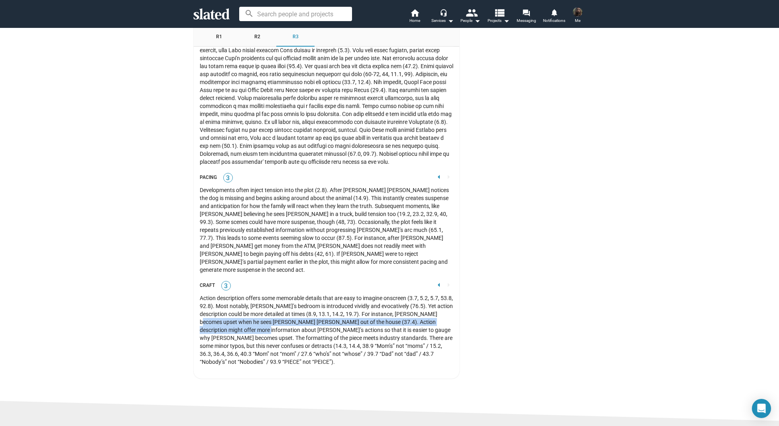
drag, startPoint x: 217, startPoint y: 303, endPoint x: 271, endPoint y: 311, distance: 54.4
click at [271, 311] on div "Action description offers some memorable details that are easy to imagine onscr…" at bounding box center [327, 330] width 254 height 72
click at [269, 312] on div "Action description offers some memorable details that are easy to imagine onscr…" at bounding box center [327, 330] width 254 height 72
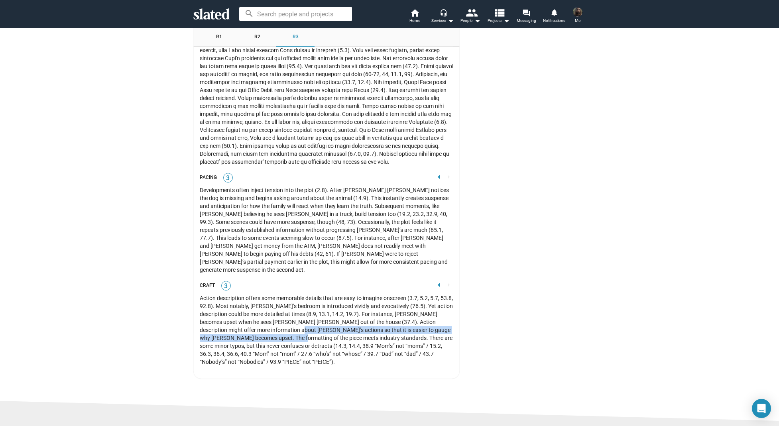
drag, startPoint x: 302, startPoint y: 309, endPoint x: 293, endPoint y: 317, distance: 11.9
click at [294, 317] on div "Action description offers some memorable details that are easy to imagine onscr…" at bounding box center [327, 330] width 254 height 72
click at [285, 327] on div "Action description offers some memorable details that are easy to imagine onscr…" at bounding box center [327, 330] width 254 height 72
drag, startPoint x: 299, startPoint y: 317, endPoint x: 352, endPoint y: 321, distance: 52.8
click at [352, 321] on div "Action description offers some memorable details that are easy to imagine onscr…" at bounding box center [327, 330] width 254 height 72
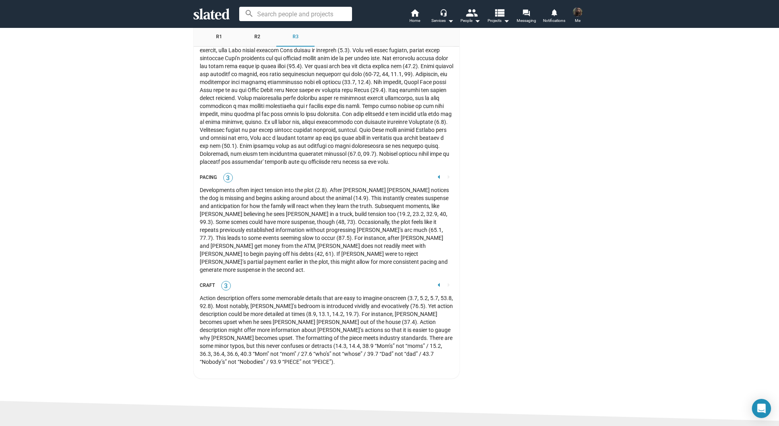
click at [311, 334] on div "Action description offers some memorable details that are easy to imagine onscr…" at bounding box center [327, 330] width 254 height 72
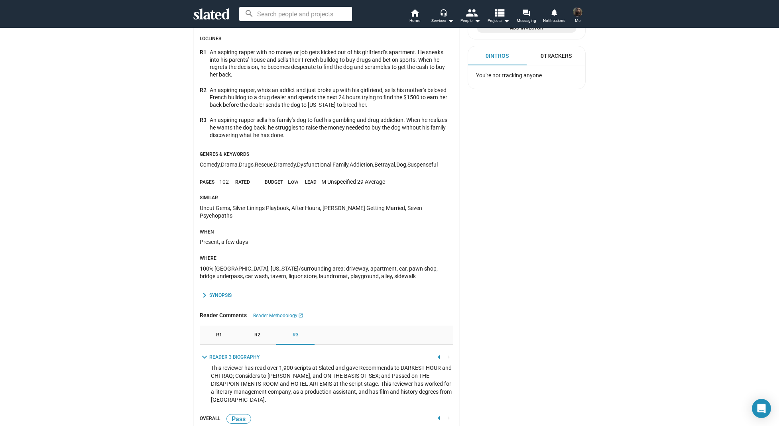
scroll to position [527, 0]
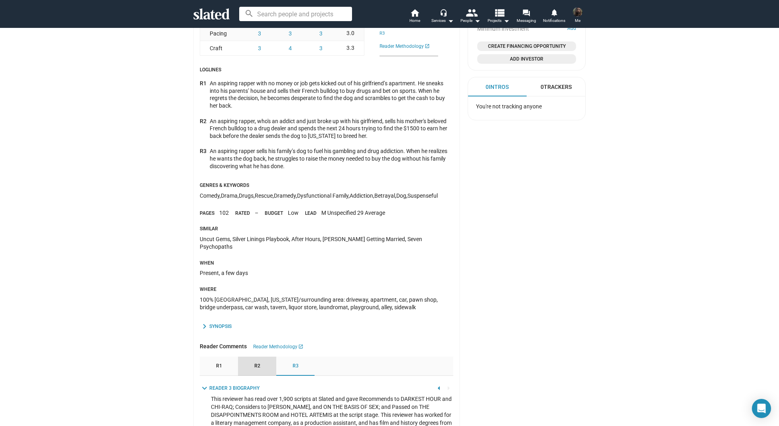
click at [263, 359] on div "R2" at bounding box center [257, 366] width 38 height 19
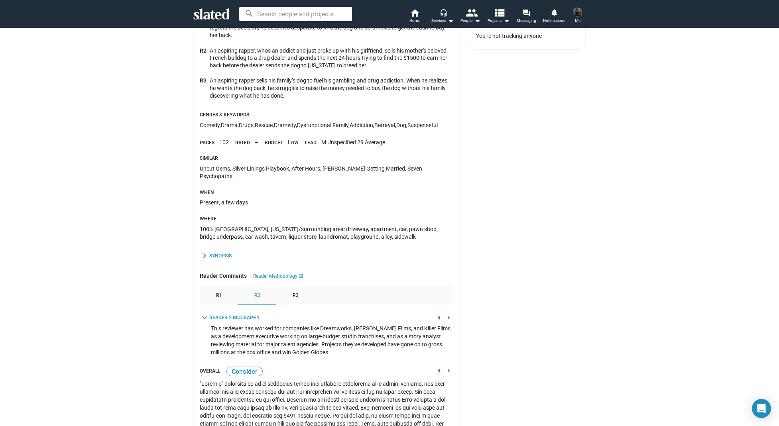
scroll to position [611, 0]
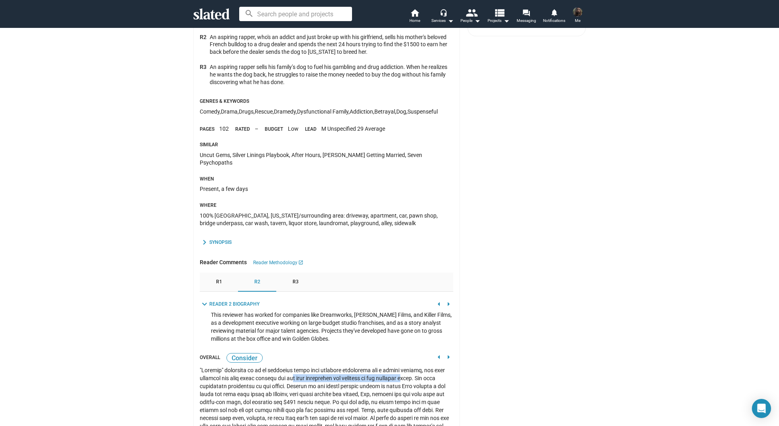
drag, startPoint x: 300, startPoint y: 372, endPoint x: 427, endPoint y: 371, distance: 126.8
click at [427, 371] on div at bounding box center [327, 410] width 254 height 88
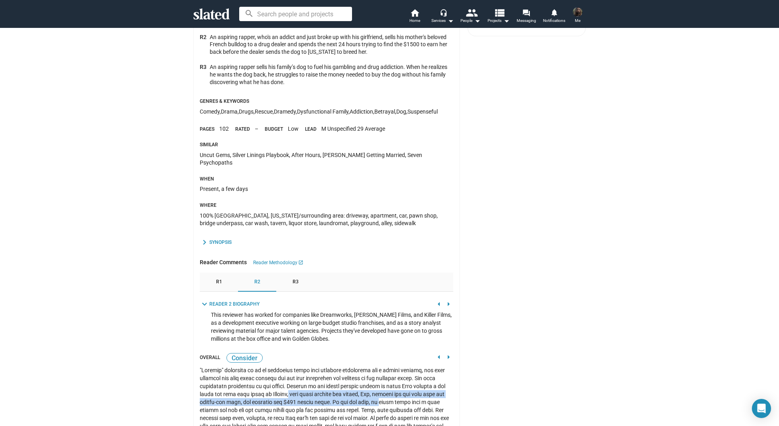
drag, startPoint x: 314, startPoint y: 389, endPoint x: 402, endPoint y: 394, distance: 88.6
click at [402, 394] on div at bounding box center [327, 410] width 254 height 88
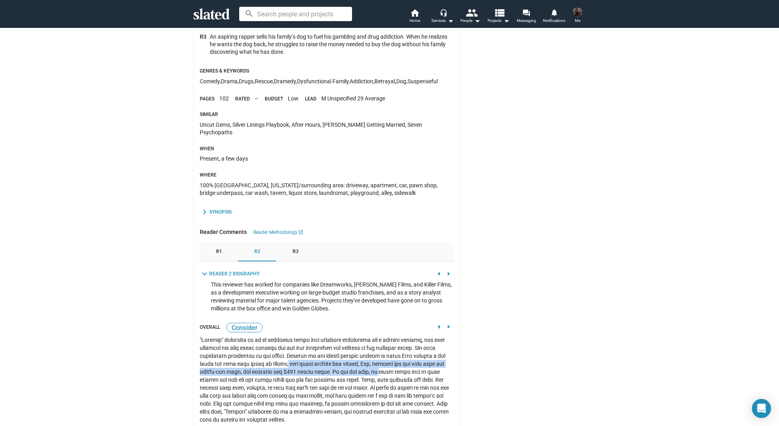
scroll to position [643, 0]
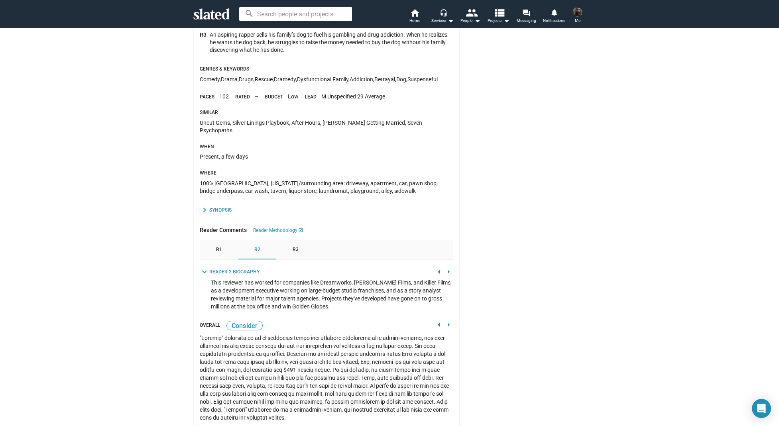
click at [359, 379] on div at bounding box center [327, 378] width 254 height 88
drag, startPoint x: 213, startPoint y: 355, endPoint x: 406, endPoint y: 360, distance: 193.9
click at [406, 360] on div at bounding box center [327, 378] width 254 height 88
click at [402, 364] on div at bounding box center [327, 378] width 254 height 88
drag, startPoint x: 211, startPoint y: 366, endPoint x: 366, endPoint y: 368, distance: 155.1
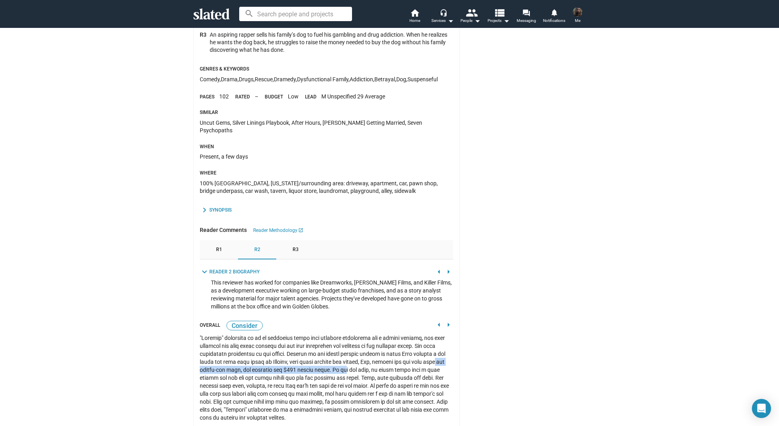
click at [366, 368] on div at bounding box center [327, 378] width 254 height 88
drag, startPoint x: 228, startPoint y: 375, endPoint x: 380, endPoint y: 375, distance: 151.5
click at [380, 375] on div at bounding box center [327, 378] width 254 height 88
click at [385, 376] on div at bounding box center [327, 378] width 254 height 88
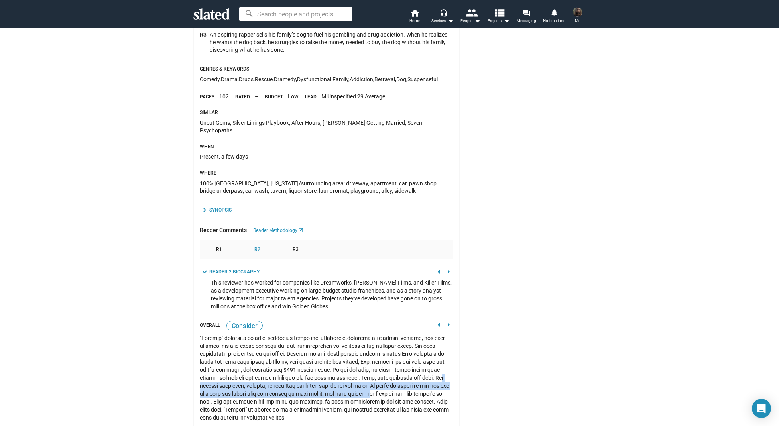
drag, startPoint x: 207, startPoint y: 380, endPoint x: 390, endPoint y: 384, distance: 183.1
click at [390, 384] on div at bounding box center [327, 378] width 254 height 88
click at [386, 390] on div at bounding box center [327, 378] width 254 height 88
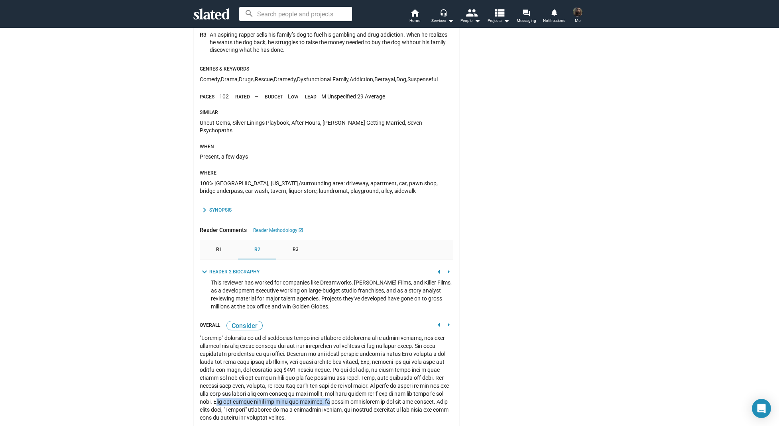
drag, startPoint x: 252, startPoint y: 397, endPoint x: 366, endPoint y: 399, distance: 113.7
click at [366, 399] on div at bounding box center [327, 378] width 254 height 88
click at [345, 410] on div at bounding box center [327, 378] width 254 height 88
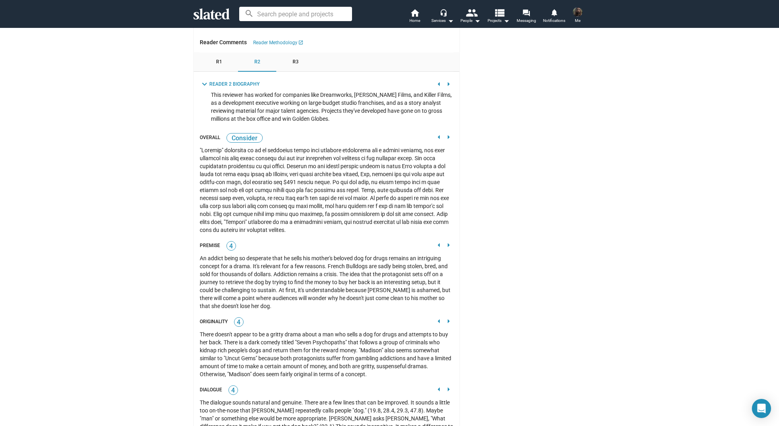
scroll to position [902, 0]
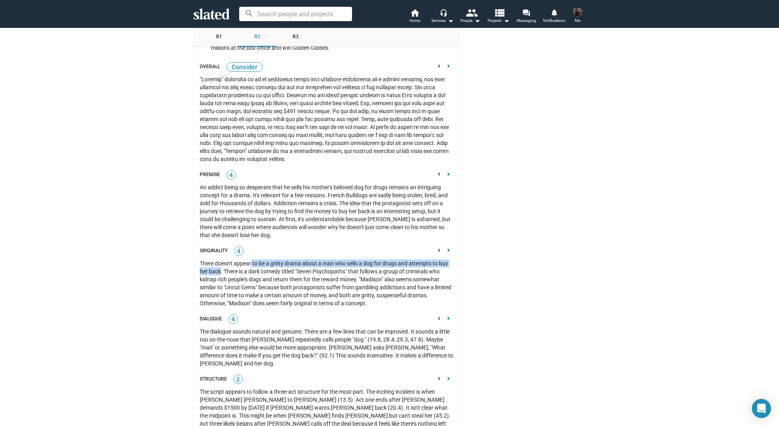
drag, startPoint x: 252, startPoint y: 261, endPoint x: 222, endPoint y: 269, distance: 31.2
click at [222, 269] on div "There doesn't appear to be a gritty drama about a man who sells a dog for drugs…" at bounding box center [327, 284] width 254 height 48
click at [229, 274] on div "There doesn't appear to be a gritty drama about a man who sells a dog for drugs…" at bounding box center [327, 284] width 254 height 48
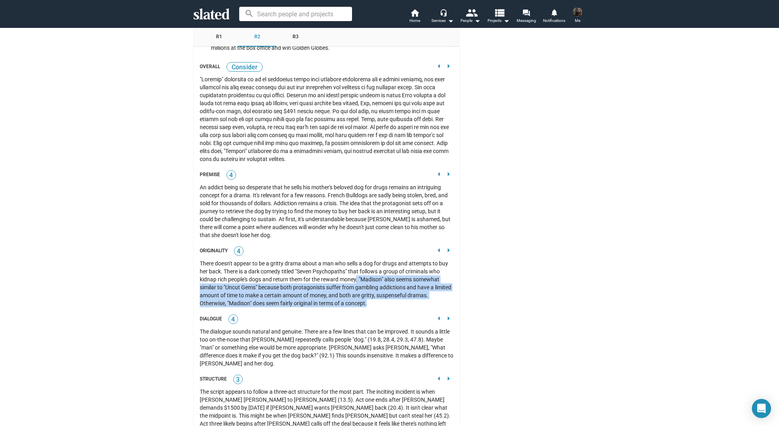
drag, startPoint x: 358, startPoint y: 274, endPoint x: 418, endPoint y: 297, distance: 64.4
click at [418, 297] on div "There doesn't appear to be a gritty drama about a man who sells a dog for drugs…" at bounding box center [327, 284] width 254 height 48
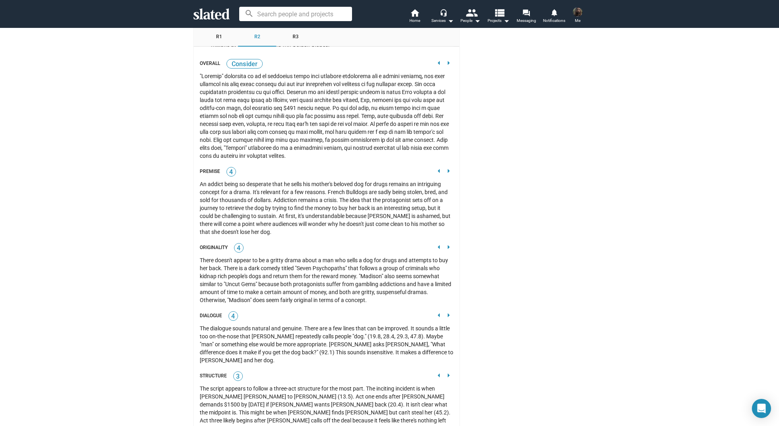
drag, startPoint x: 248, startPoint y: 288, endPoint x: 364, endPoint y: 295, distance: 115.8
click at [364, 295] on div "There doesn't appear to be a gritty drama about a man who sells a dog for drugs…" at bounding box center [327, 280] width 254 height 48
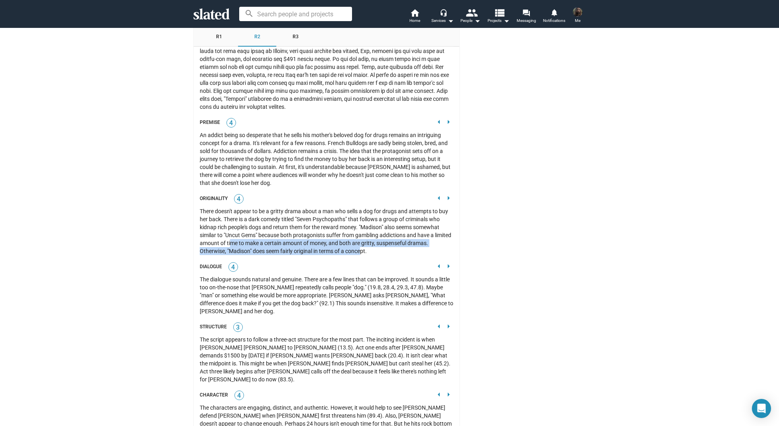
scroll to position [955, 0]
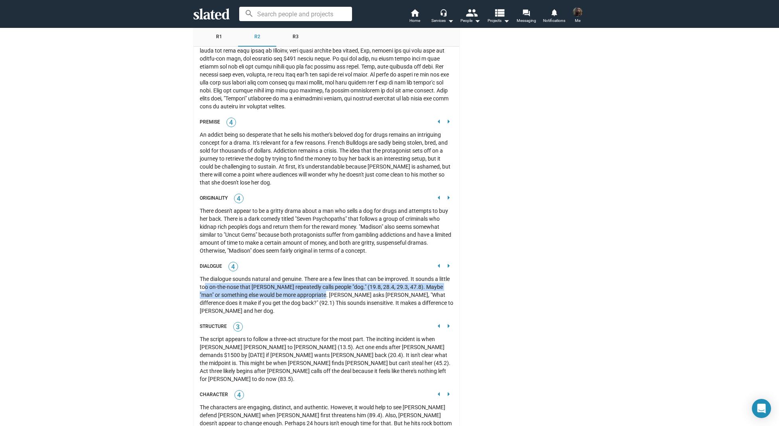
drag, startPoint x: 206, startPoint y: 284, endPoint x: 329, endPoint y: 287, distance: 123.7
click at [329, 287] on div "The dialogue sounds natural and genuine. There are a few lines that can be impr…" at bounding box center [327, 295] width 254 height 40
click at [311, 297] on div "The dialogue sounds natural and genuine. There are a few lines that can be impr…" at bounding box center [327, 295] width 254 height 40
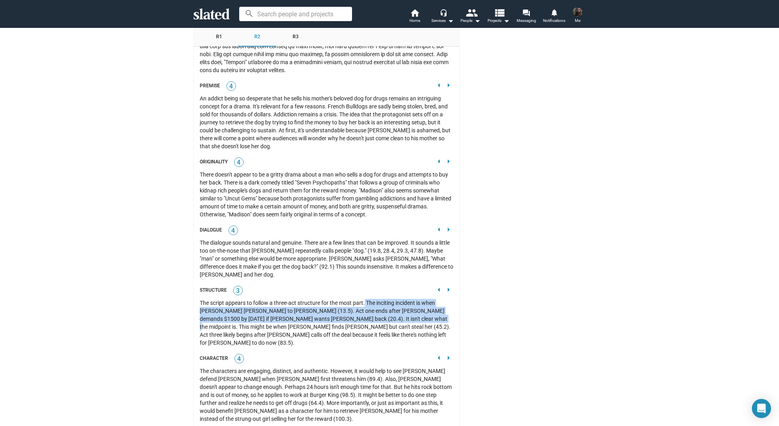
drag, startPoint x: 365, startPoint y: 292, endPoint x: 390, endPoint y: 302, distance: 27.0
click at [399, 301] on div "The script appears to follow a three-act structure for the most part. The incit…" at bounding box center [327, 323] width 254 height 48
click at [352, 306] on div "The script appears to follow a three-act structure for the most part. The incit…" at bounding box center [327, 323] width 254 height 48
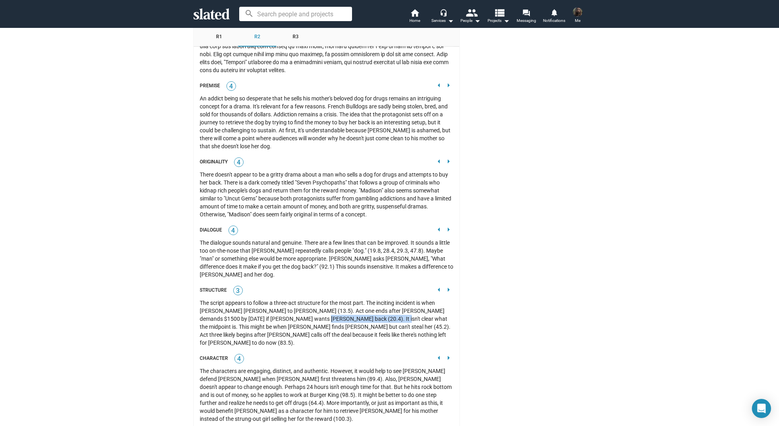
drag, startPoint x: 282, startPoint y: 307, endPoint x: 353, endPoint y: 308, distance: 71.8
click at [353, 308] on div "The script appears to follow a three-act structure for the most part. The incit…" at bounding box center [327, 323] width 254 height 48
click at [357, 307] on div "The script appears to follow a three-act structure for the most part. The incit…" at bounding box center [327, 323] width 254 height 48
drag, startPoint x: 249, startPoint y: 315, endPoint x: 291, endPoint y: 322, distance: 42.1
click at [314, 307] on div "The script appears to follow a three-act structure for the most part. The incit…" at bounding box center [327, 323] width 254 height 48
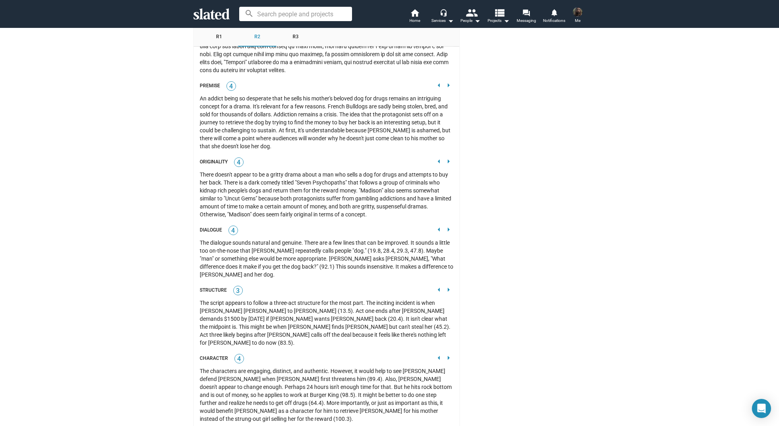
click at [288, 324] on div "The script appears to follow a three-act structure for the most part. The incit…" at bounding box center [327, 323] width 254 height 48
drag, startPoint x: 322, startPoint y: 322, endPoint x: 266, endPoint y: 316, distance: 56.5
click at [266, 316] on div "The script appears to follow a three-act structure for the most part. The incit…" at bounding box center [327, 323] width 254 height 48
click at [249, 353] on div "Character 4 arrow_left arrow_right" at bounding box center [327, 358] width 254 height 11
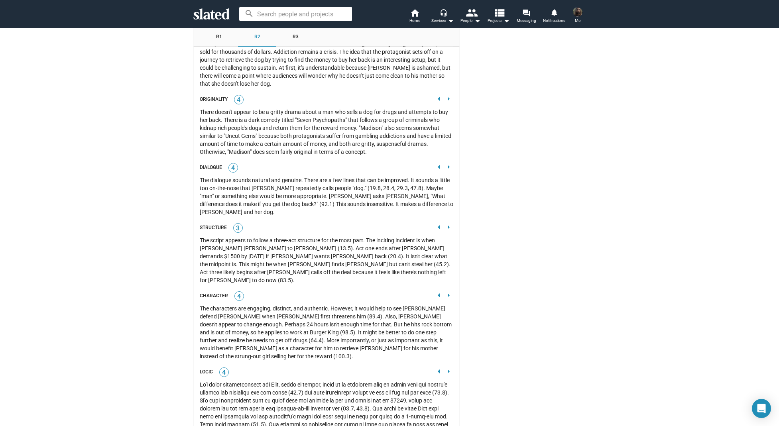
scroll to position [1127, 0]
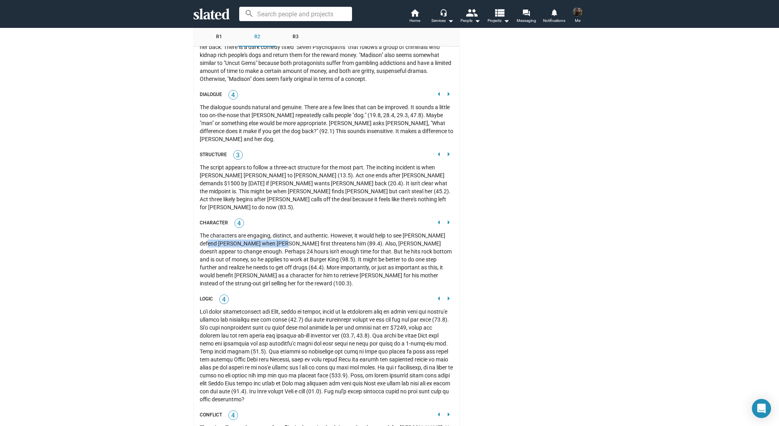
drag, startPoint x: 205, startPoint y: 225, endPoint x: 269, endPoint y: 225, distance: 63.8
click at [269, 232] on div "The characters are engaging, distinct, and authentic. However, it would help to…" at bounding box center [327, 260] width 254 height 56
drag, startPoint x: 201, startPoint y: 234, endPoint x: 246, endPoint y: 232, distance: 44.7
click at [246, 232] on div "The characters are engaging, distinct, and authentic. However, it would help to…" at bounding box center [327, 260] width 254 height 56
click at [245, 244] on div "The characters are engaging, distinct, and authentic. However, it would help to…" at bounding box center [327, 260] width 254 height 56
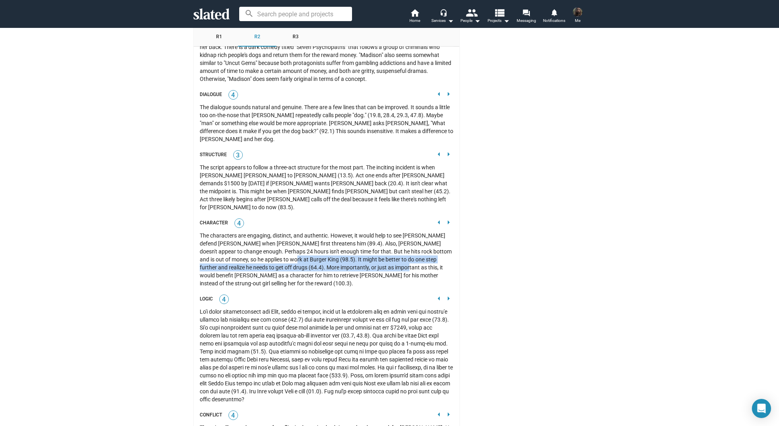
drag, startPoint x: 256, startPoint y: 237, endPoint x: 349, endPoint y: 248, distance: 93.1
click at [355, 248] on div "The characters are engaging, distinct, and authentic. However, it would help to…" at bounding box center [327, 260] width 254 height 56
click at [272, 250] on div "The characters are engaging, distinct, and authentic. However, it would help to…" at bounding box center [327, 260] width 254 height 56
drag, startPoint x: 225, startPoint y: 248, endPoint x: 337, endPoint y: 249, distance: 111.3
click at [336, 249] on div "The characters are engaging, distinct, and authentic. However, it would help to…" at bounding box center [327, 260] width 254 height 56
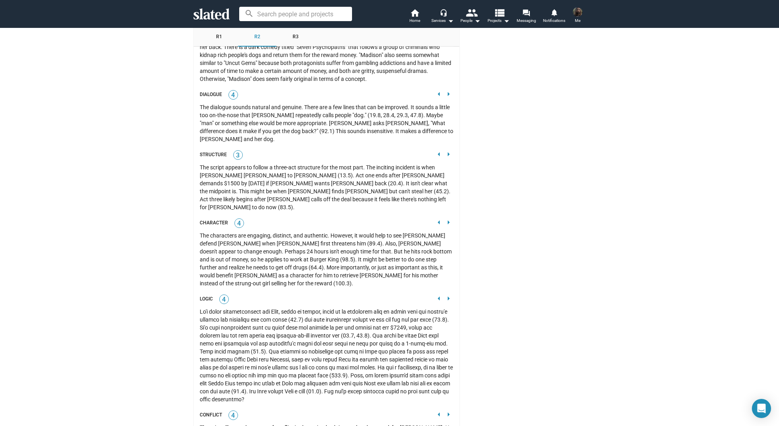
click at [359, 249] on div "The characters are engaging, distinct, and authentic. However, it would help to…" at bounding box center [327, 260] width 254 height 56
drag, startPoint x: 402, startPoint y: 256, endPoint x: 335, endPoint y: 246, distance: 67.3
click at [335, 246] on div "The characters are engaging, distinct, and authentic. However, it would help to…" at bounding box center [327, 260] width 254 height 56
click at [296, 308] on div at bounding box center [327, 356] width 254 height 96
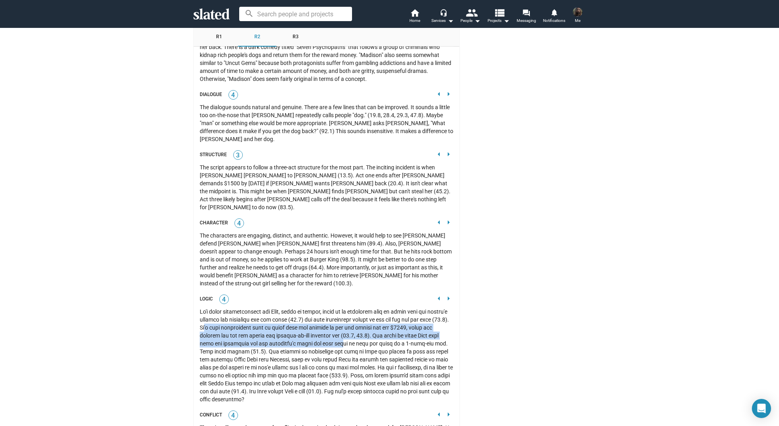
drag, startPoint x: 244, startPoint y: 299, endPoint x: 357, endPoint y: 313, distance: 113.7
click at [357, 313] on div at bounding box center [327, 356] width 254 height 96
click at [344, 317] on div at bounding box center [327, 356] width 254 height 96
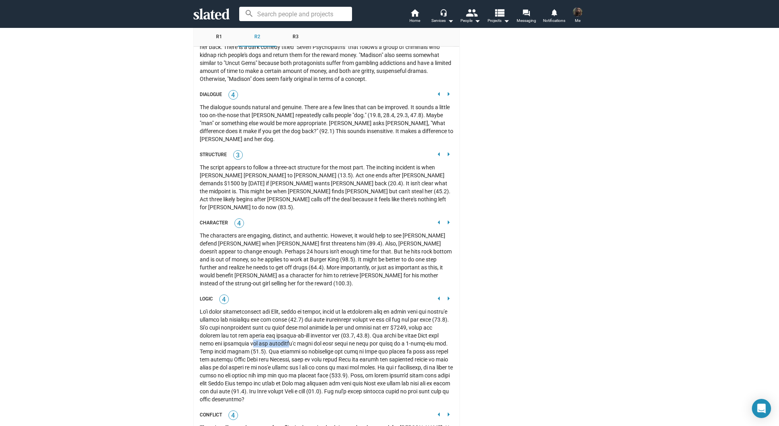
drag, startPoint x: 274, startPoint y: 314, endPoint x: 307, endPoint y: 316, distance: 32.7
click at [307, 316] on div at bounding box center [327, 356] width 254 height 96
click at [252, 327] on div at bounding box center [327, 356] width 254 height 96
drag, startPoint x: 265, startPoint y: 323, endPoint x: 329, endPoint y: 327, distance: 64.4
click at [330, 327] on div at bounding box center [327, 356] width 254 height 96
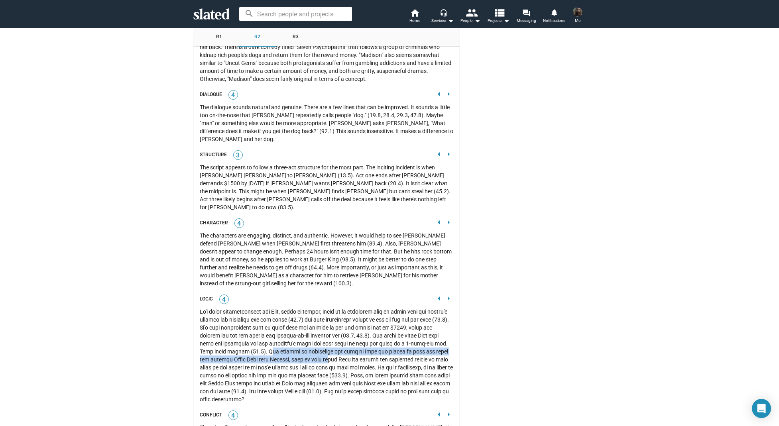
click at [329, 327] on div at bounding box center [327, 356] width 254 height 96
drag, startPoint x: 208, startPoint y: 331, endPoint x: 296, endPoint y: 330, distance: 87.7
click at [296, 330] on div at bounding box center [327, 356] width 254 height 96
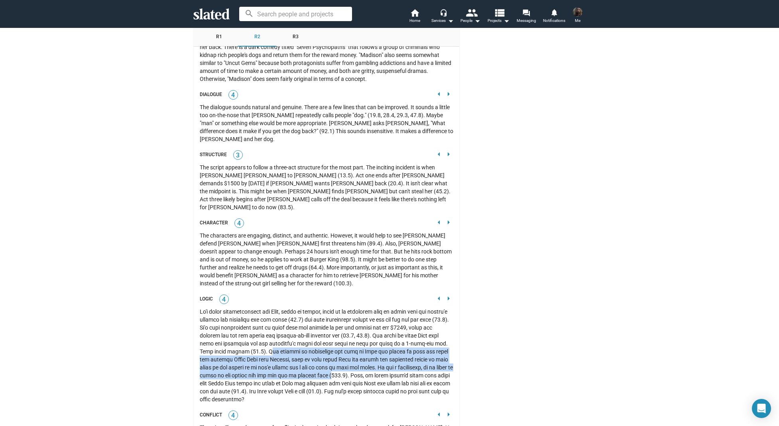
drag, startPoint x: 266, startPoint y: 324, endPoint x: 353, endPoint y: 347, distance: 90.0
click at [353, 347] on div at bounding box center [327, 356] width 254 height 96
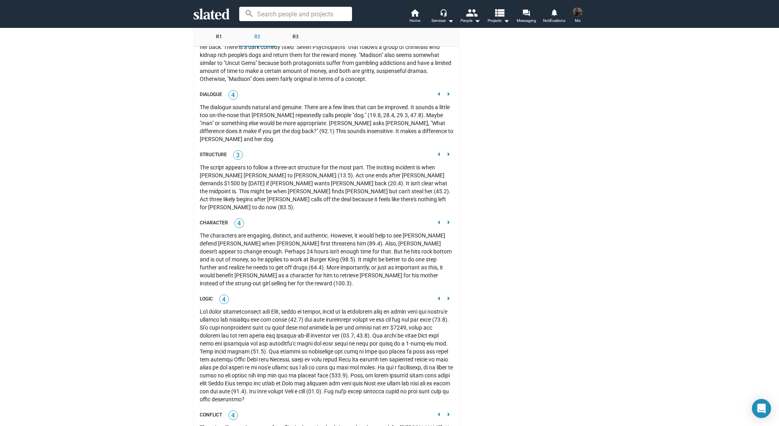
click at [318, 351] on div at bounding box center [327, 356] width 254 height 96
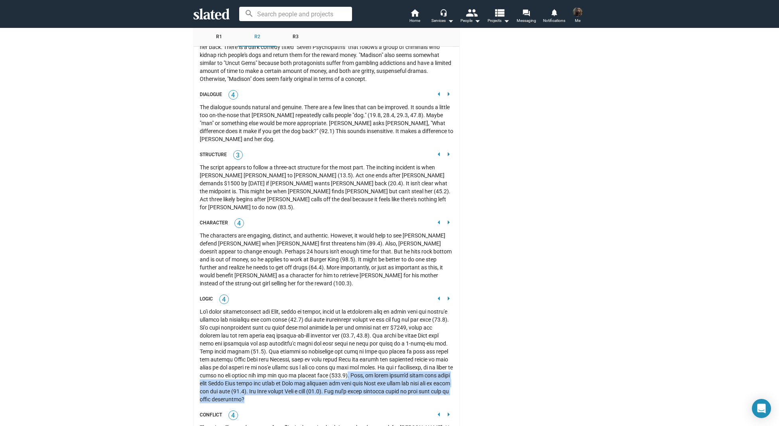
drag, startPoint x: 368, startPoint y: 349, endPoint x: 345, endPoint y: 366, distance: 29.4
click at [345, 366] on div at bounding box center [327, 356] width 254 height 96
click at [327, 370] on div at bounding box center [327, 356] width 254 height 96
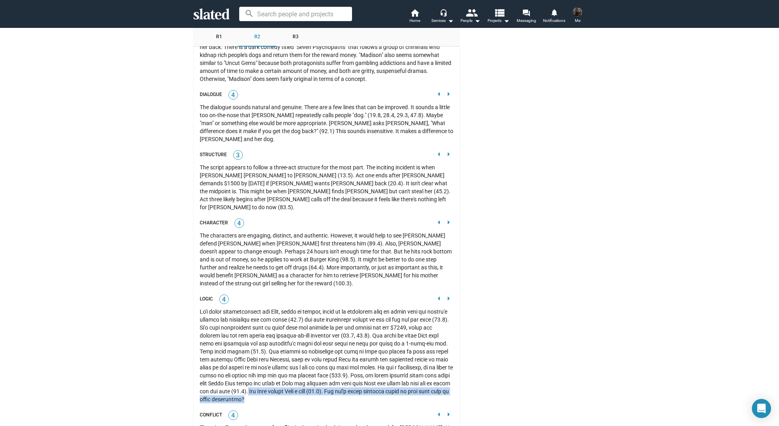
drag, startPoint x: 319, startPoint y: 370, endPoint x: 268, endPoint y: 364, distance: 51.7
click at [268, 364] on div at bounding box center [327, 356] width 254 height 96
click at [272, 368] on div at bounding box center [327, 356] width 254 height 96
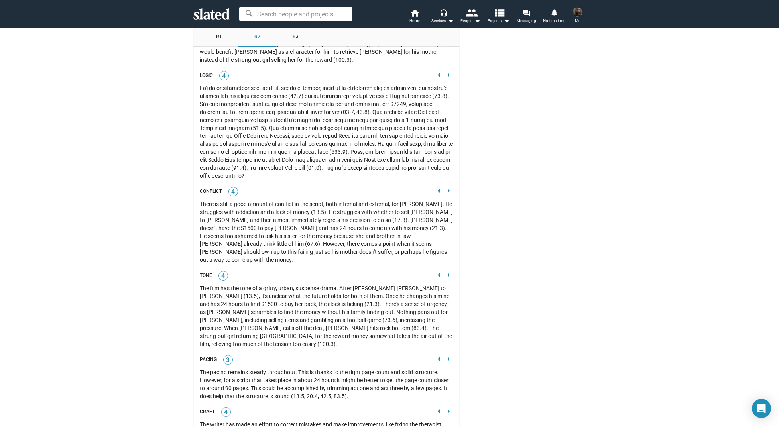
scroll to position [1352, 0]
drag, startPoint x: 364, startPoint y: 219, endPoint x: 369, endPoint y: 209, distance: 11.4
click at [369, 209] on div "There is still a good amount of conflict in the script, both internal and exter…" at bounding box center [327, 231] width 254 height 64
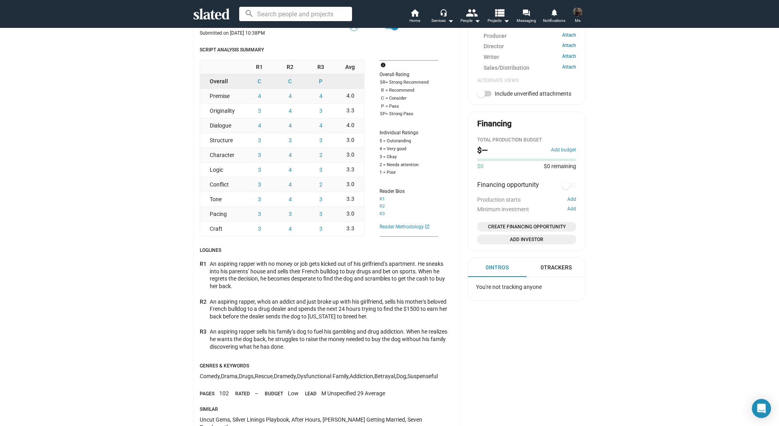
scroll to position [292, 0]
